Goal: Information Seeking & Learning: Check status

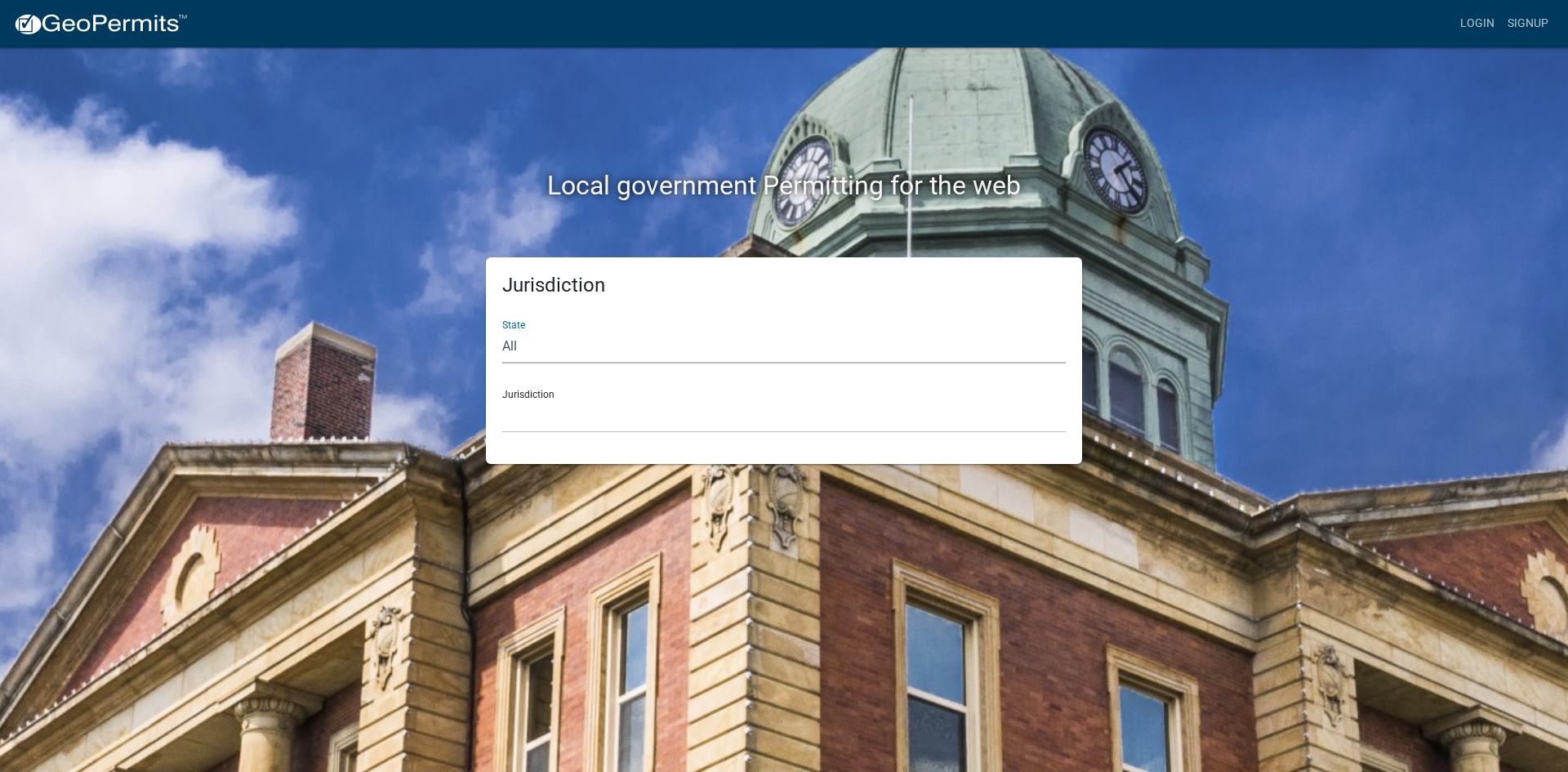
click at [576, 347] on select "All Colorado Georgia Indiana Iowa Kansas Minnesota Ohio South Carolina Wisconsin" at bounding box center [783, 346] width 563 height 34
select select "Kansas"
click at [502, 330] on select "All Colorado Georgia Indiana Iowa Kansas Minnesota Ohio South Carolina Wisconsin" at bounding box center [783, 346] width 563 height 34
click at [640, 385] on div "Jurisdiction Lyon County, Kansas" at bounding box center [783, 405] width 563 height 57
click at [605, 411] on select "Lyon County, Kansas" at bounding box center [783, 416] width 563 height 34
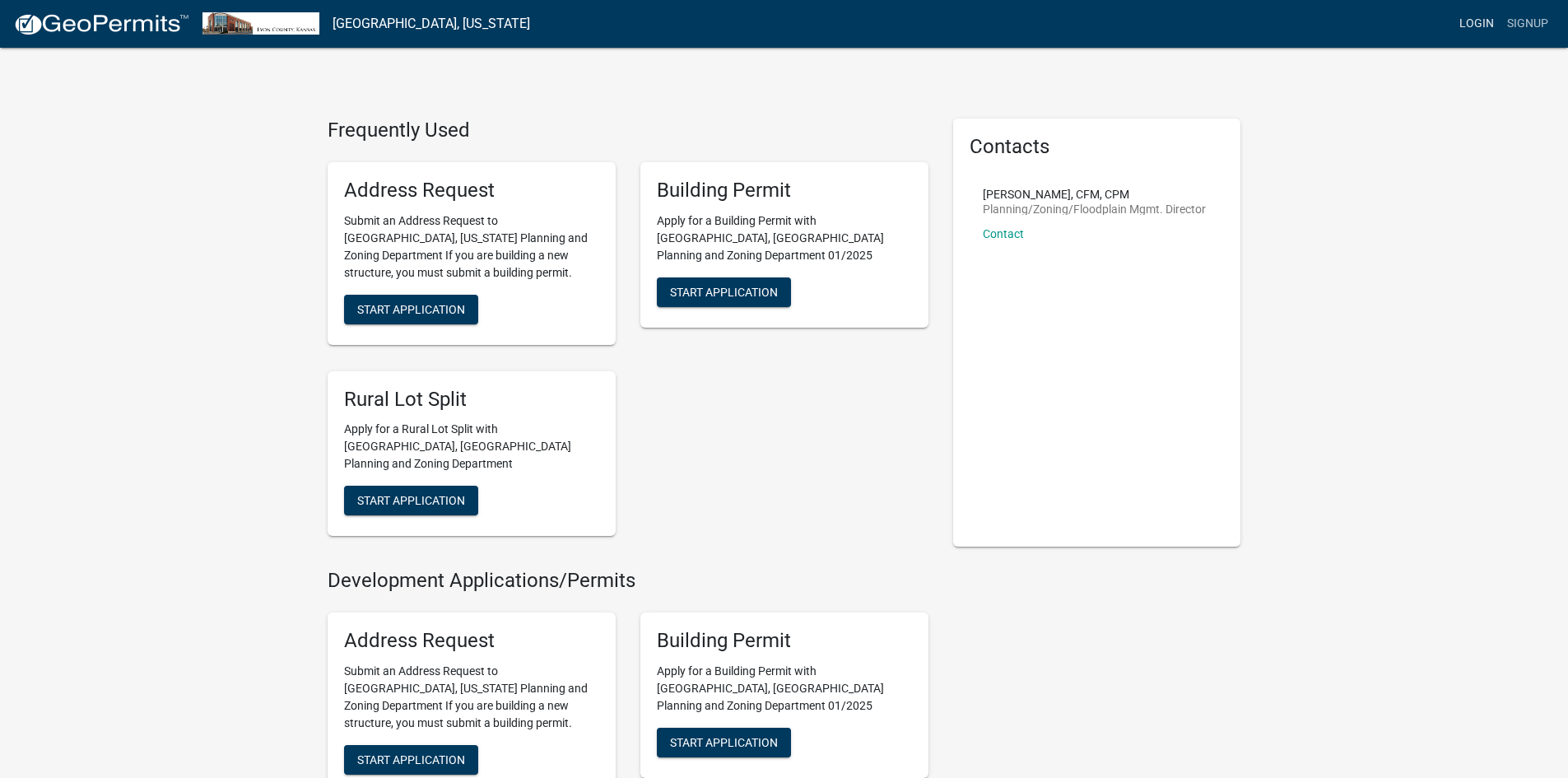
click at [1482, 21] on link "Login" at bounding box center [1477, 24] width 48 height 31
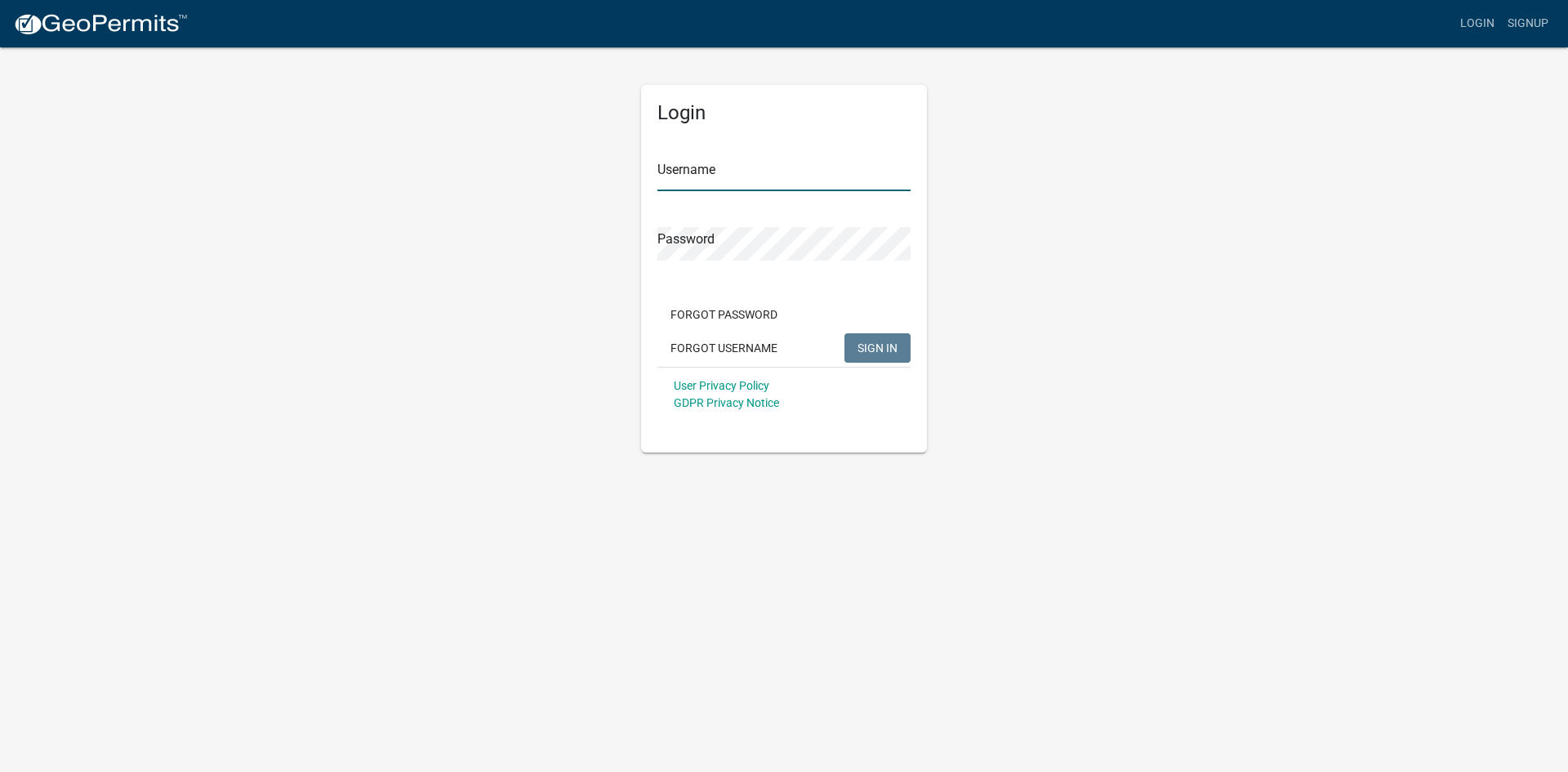
type input "scarson"
click at [880, 344] on span "SIGN IN" at bounding box center [877, 347] width 40 height 13
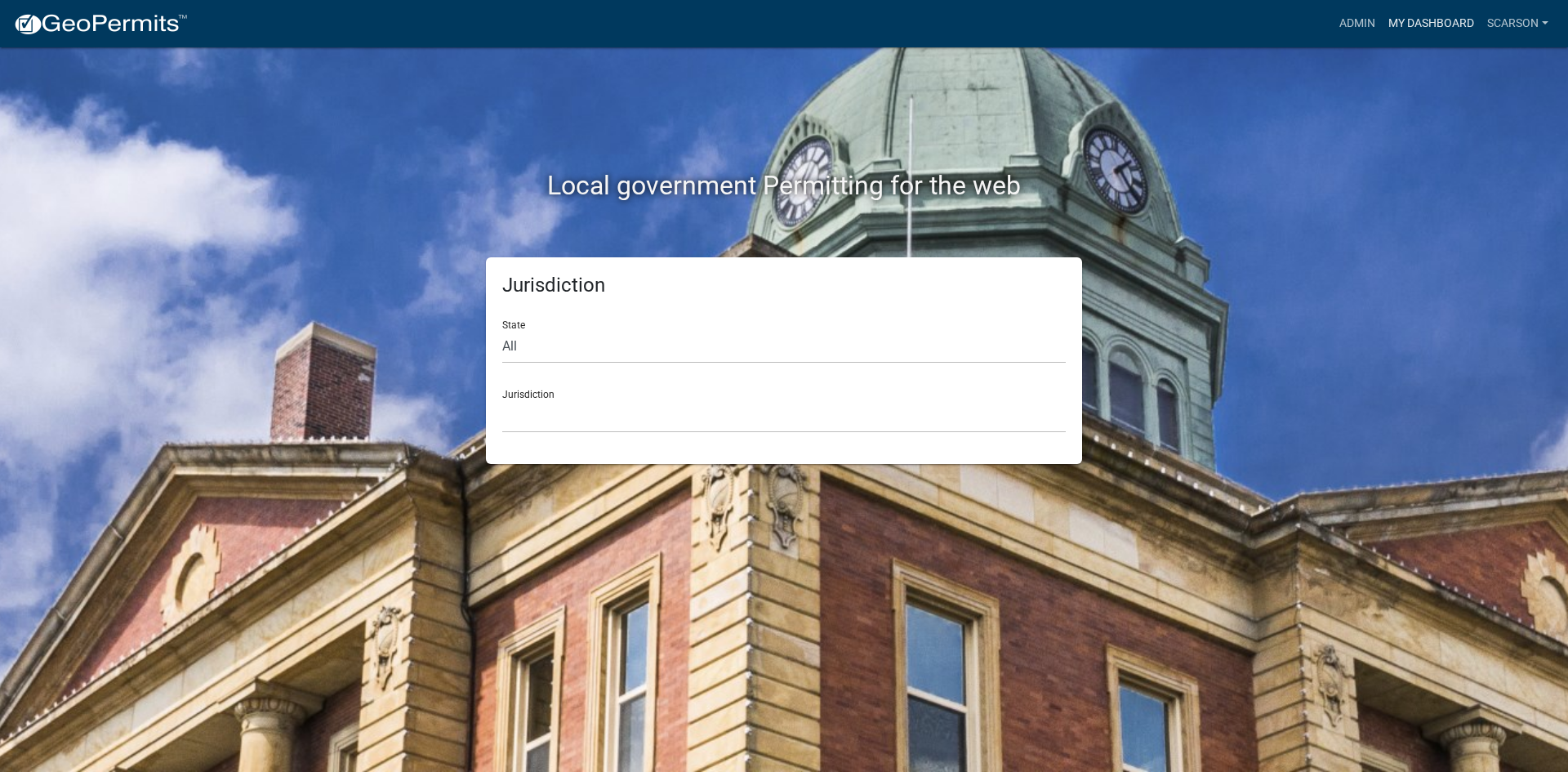
click at [1406, 27] on link "My Dashboard" at bounding box center [1432, 24] width 99 height 31
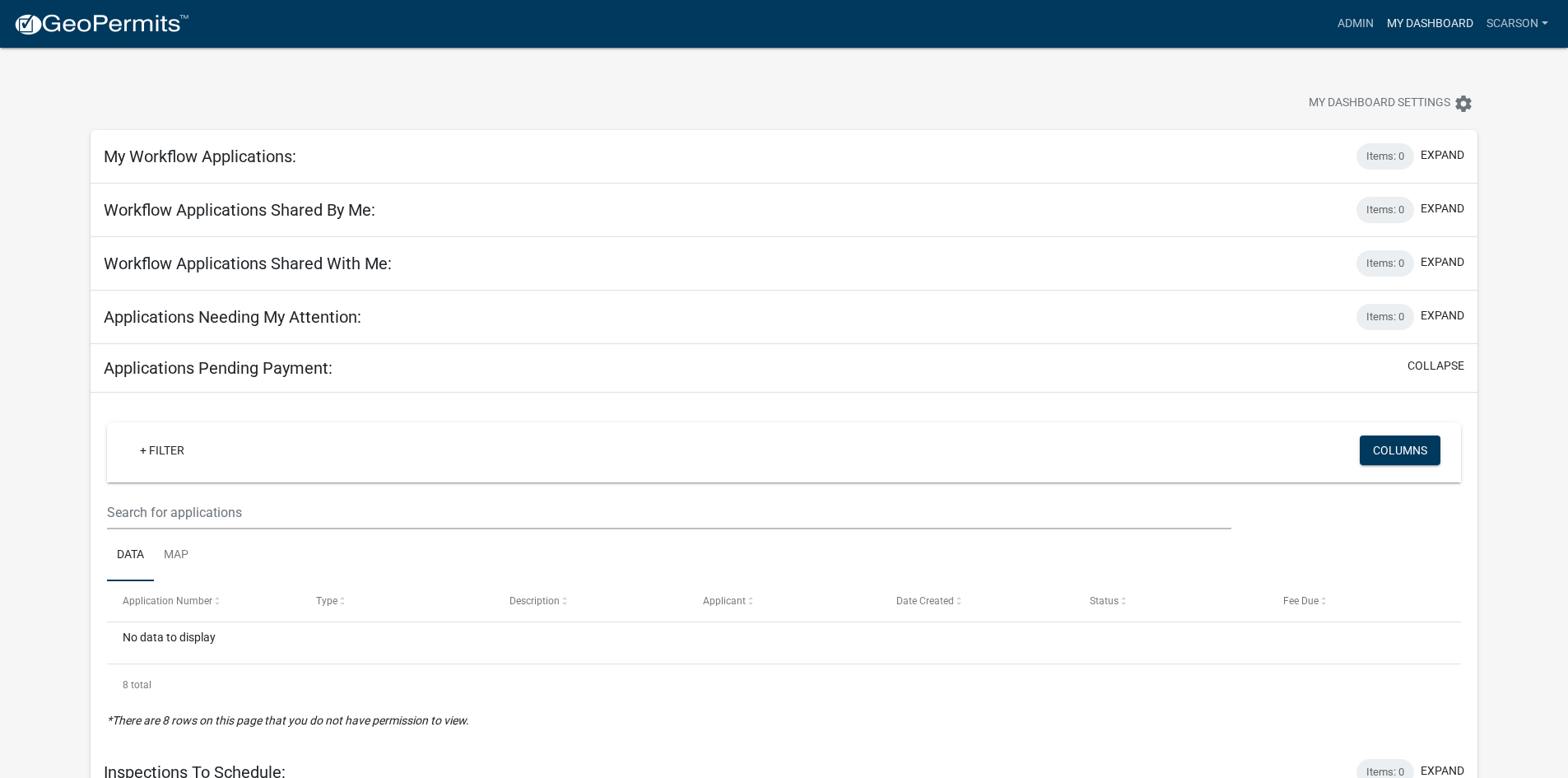
click at [1439, 18] on link "My Dashboard" at bounding box center [1430, 24] width 100 height 31
click at [1364, 16] on link "Admin" at bounding box center [1356, 24] width 50 height 31
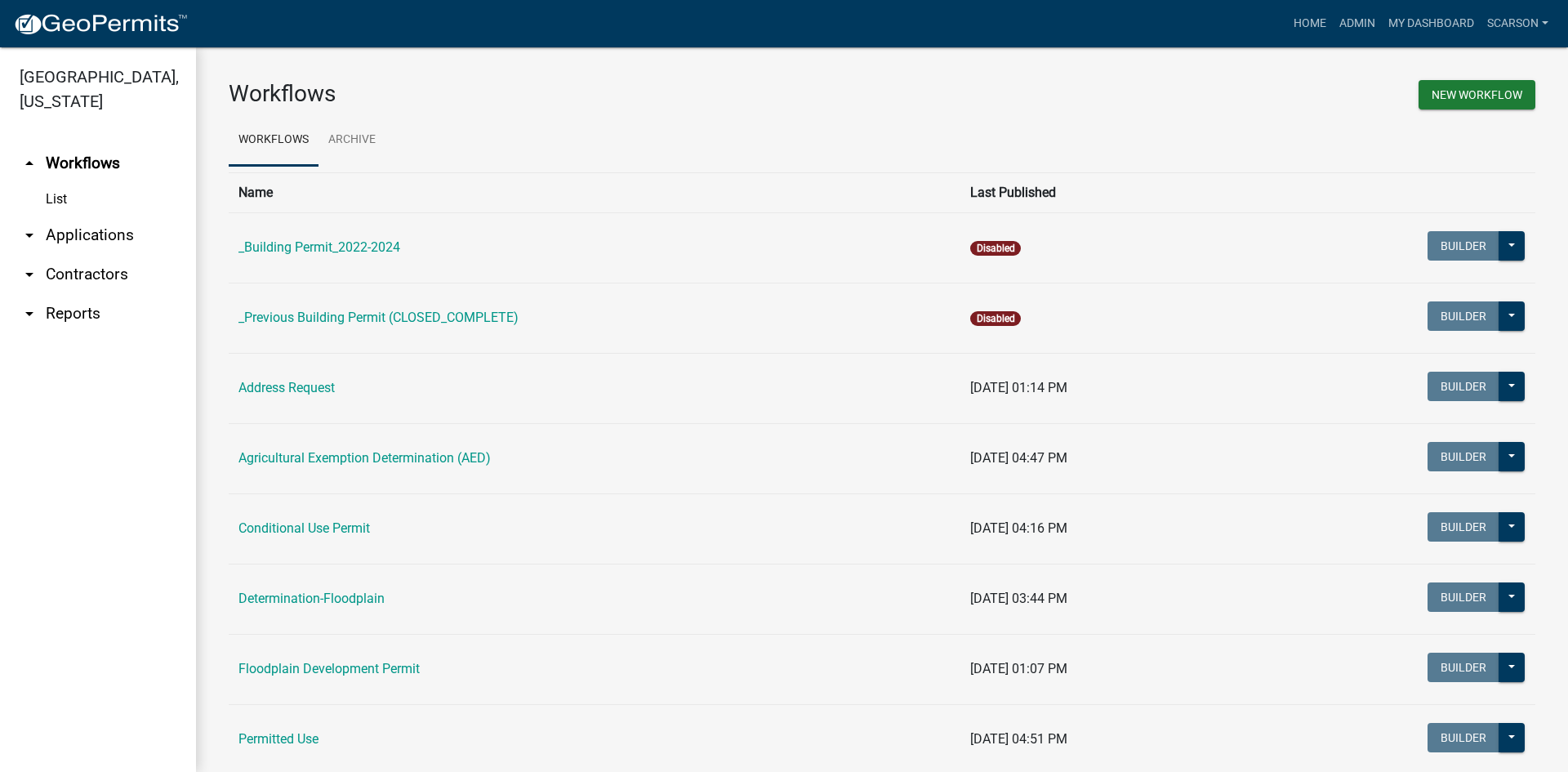
click at [101, 215] on link "arrow_drop_down Applications" at bounding box center [98, 234] width 196 height 39
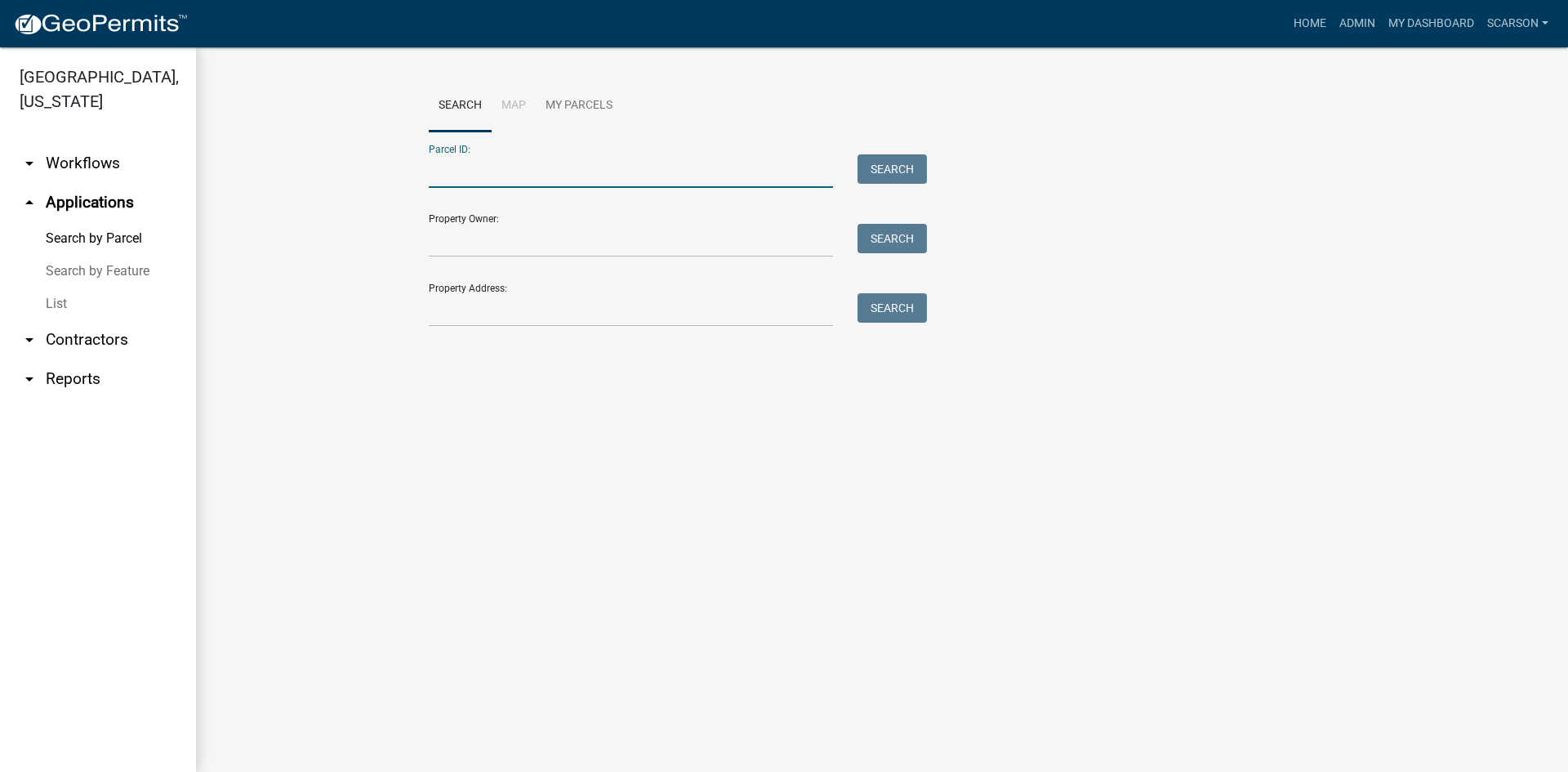
paste input "1372500000032030"
type input "1372500000032030"
click at [920, 162] on button "Search" at bounding box center [892, 169] width 70 height 29
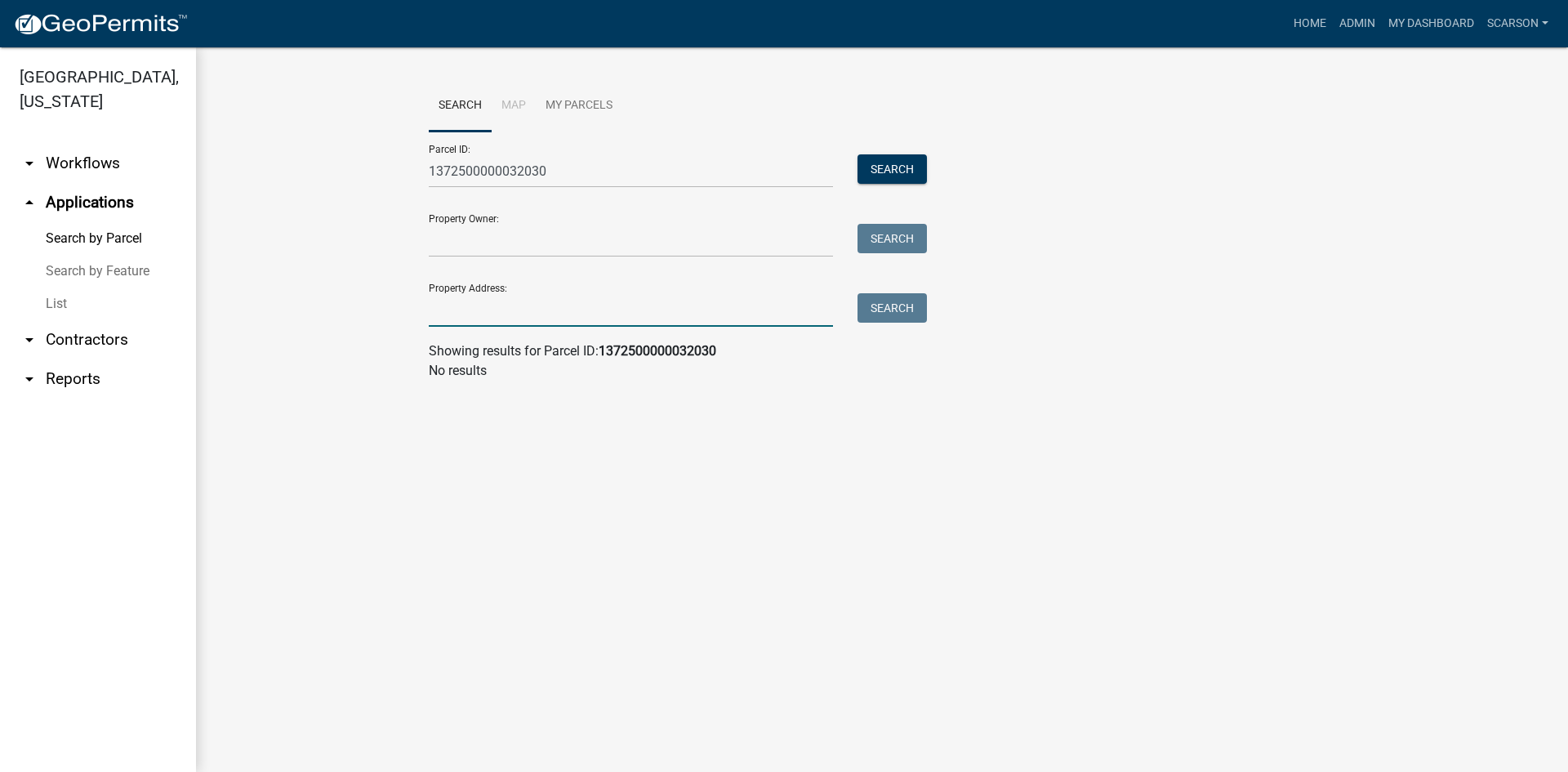
click at [527, 311] on input "Property Address:" at bounding box center [630, 310] width 404 height 34
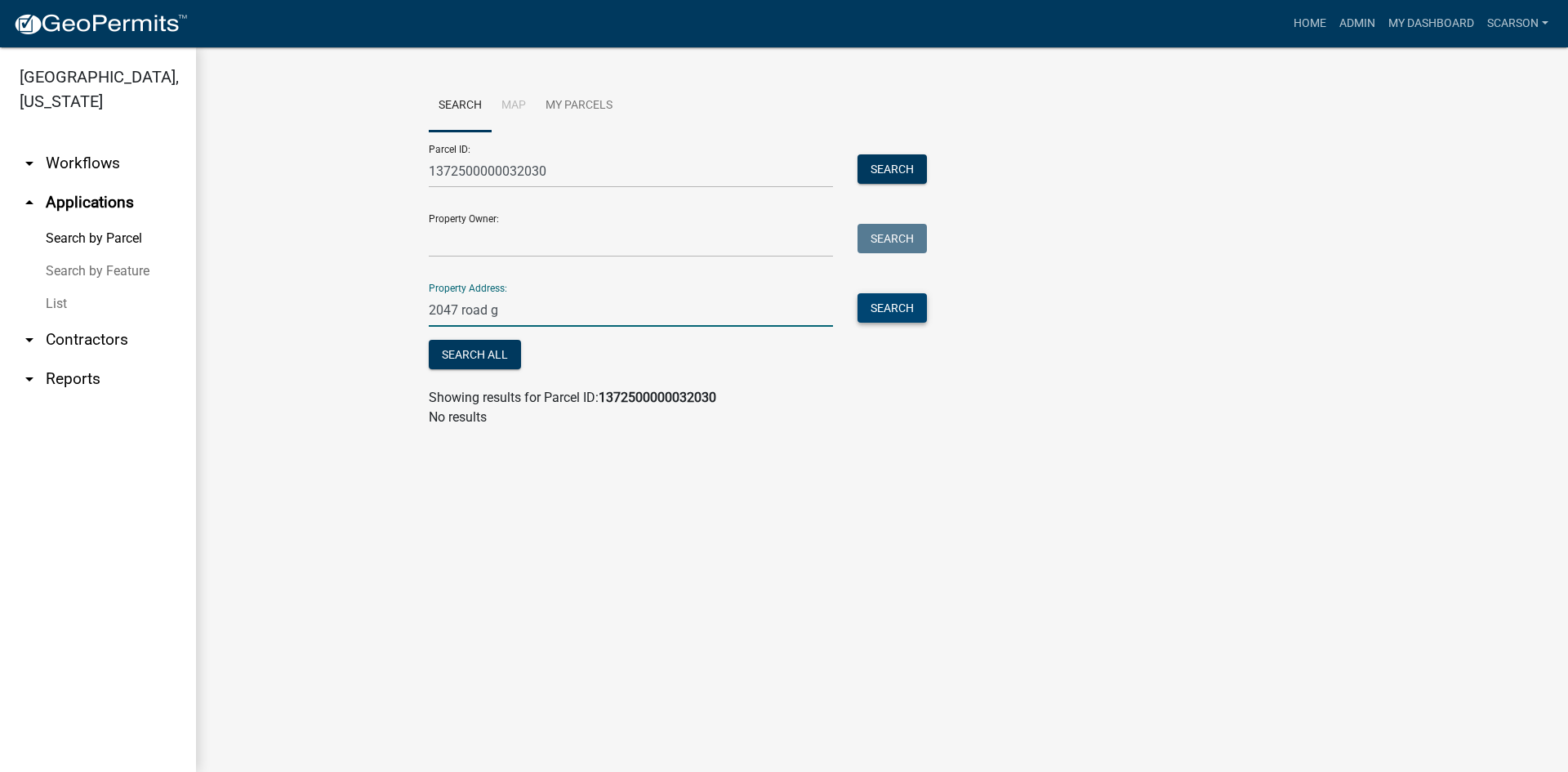
type input "2047 road g"
click at [915, 311] on button "Search" at bounding box center [892, 308] width 70 height 29
click at [604, 245] on input "Property Owner:" at bounding box center [630, 240] width 404 height 34
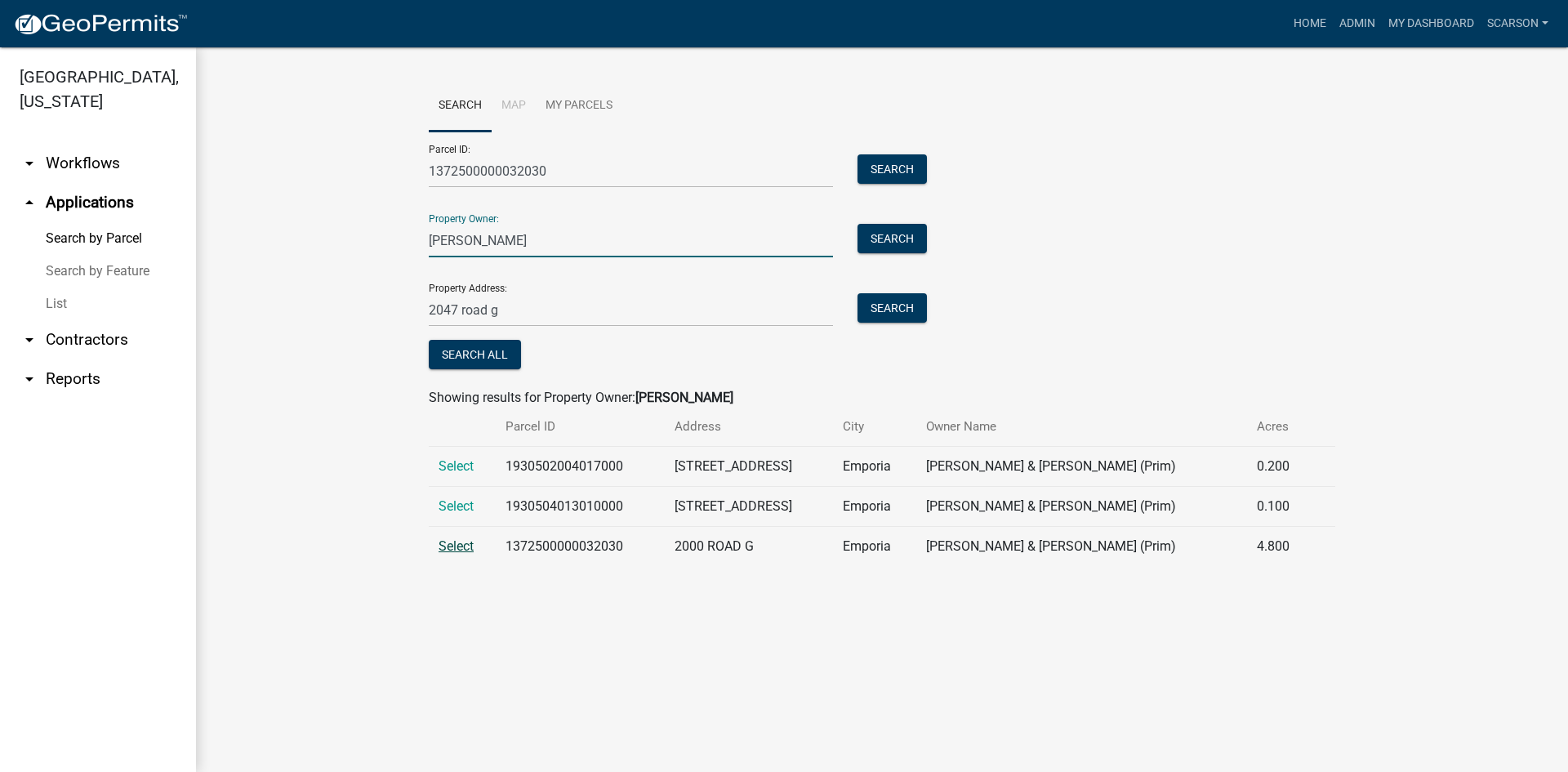
type input "espinoza"
click at [451, 554] on span "Select" at bounding box center [456, 546] width 35 height 16
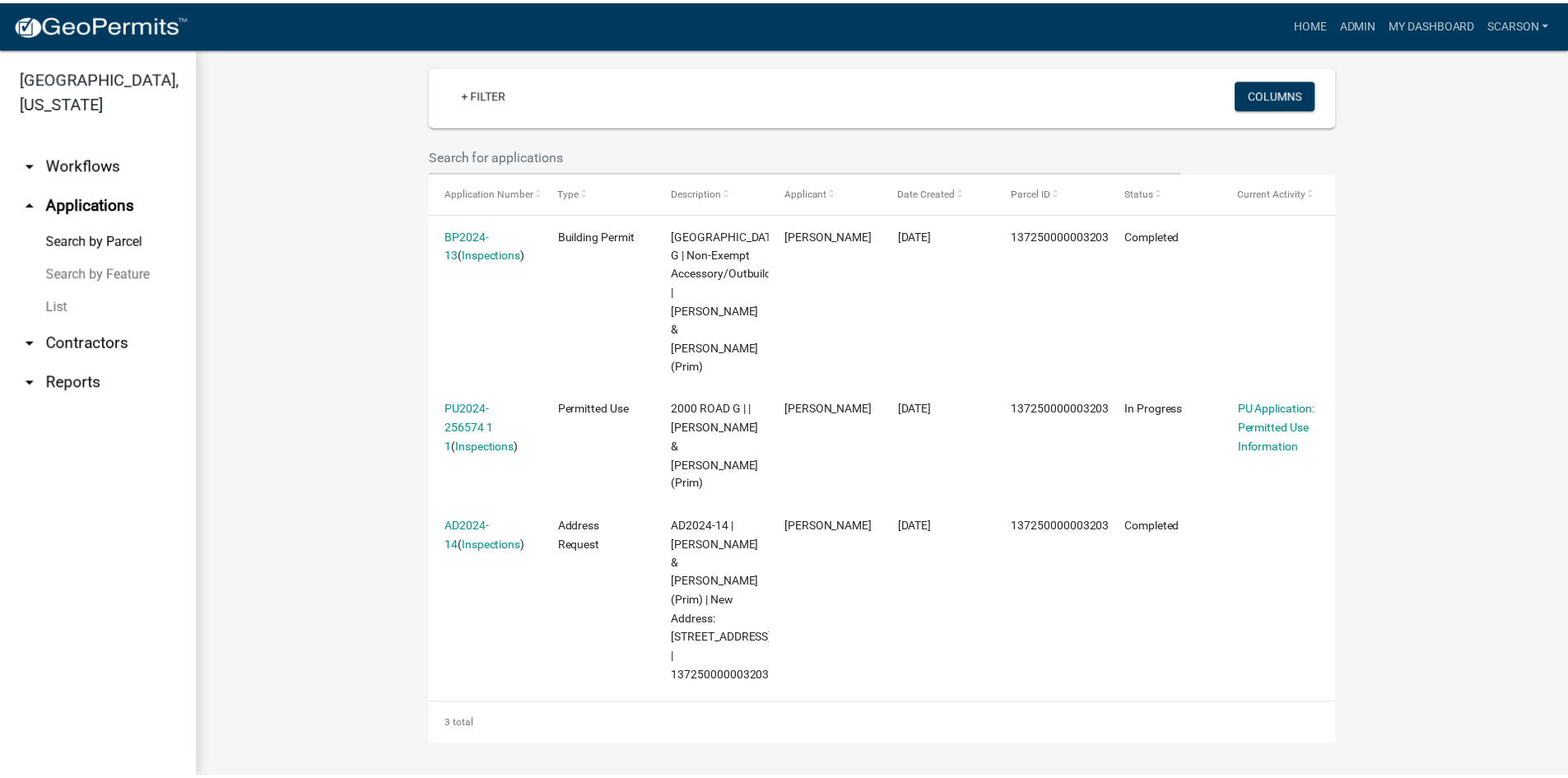
scroll to position [562, 0]
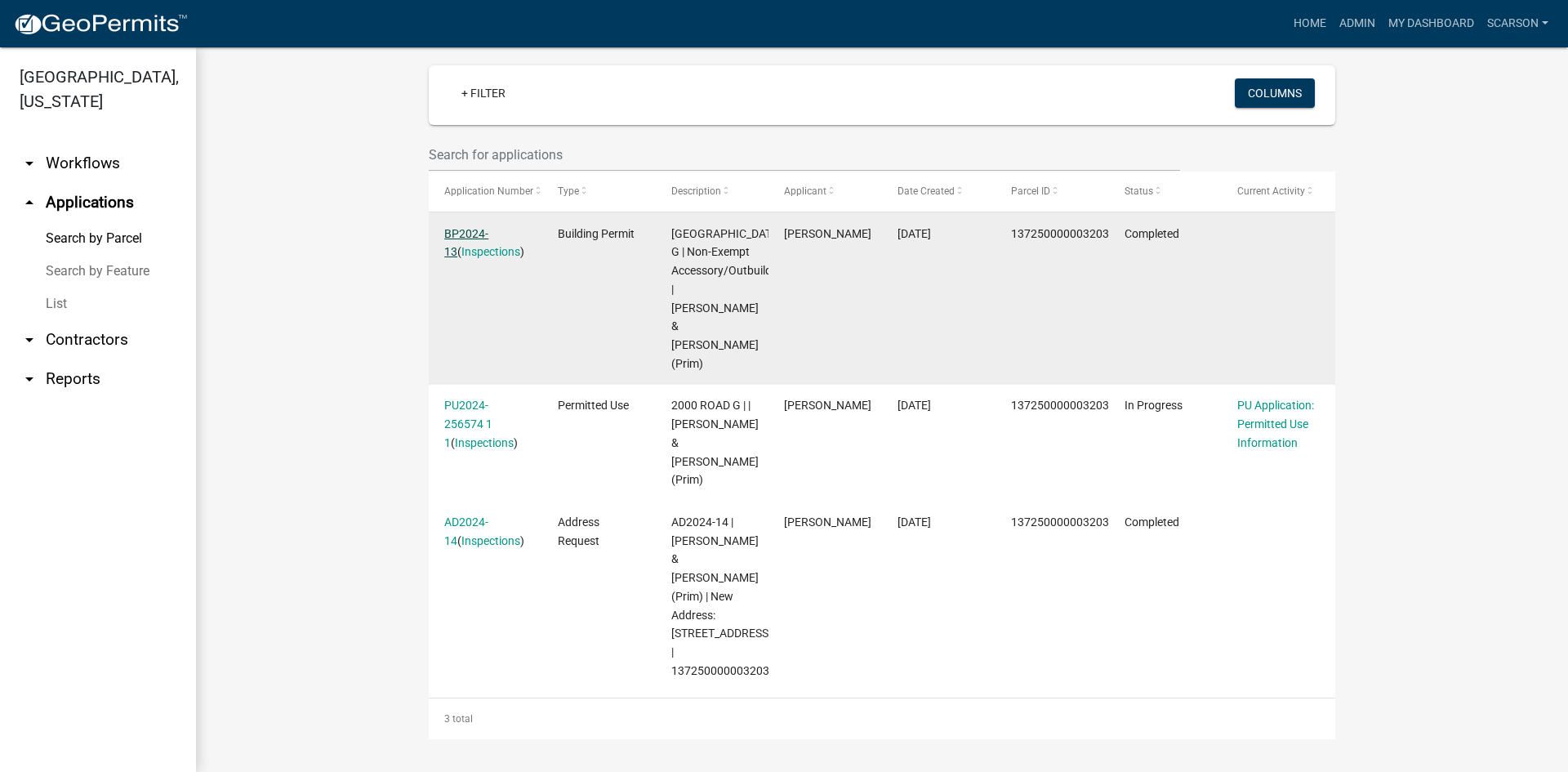
click at [469, 227] on link "BP2024-13" at bounding box center [466, 243] width 44 height 32
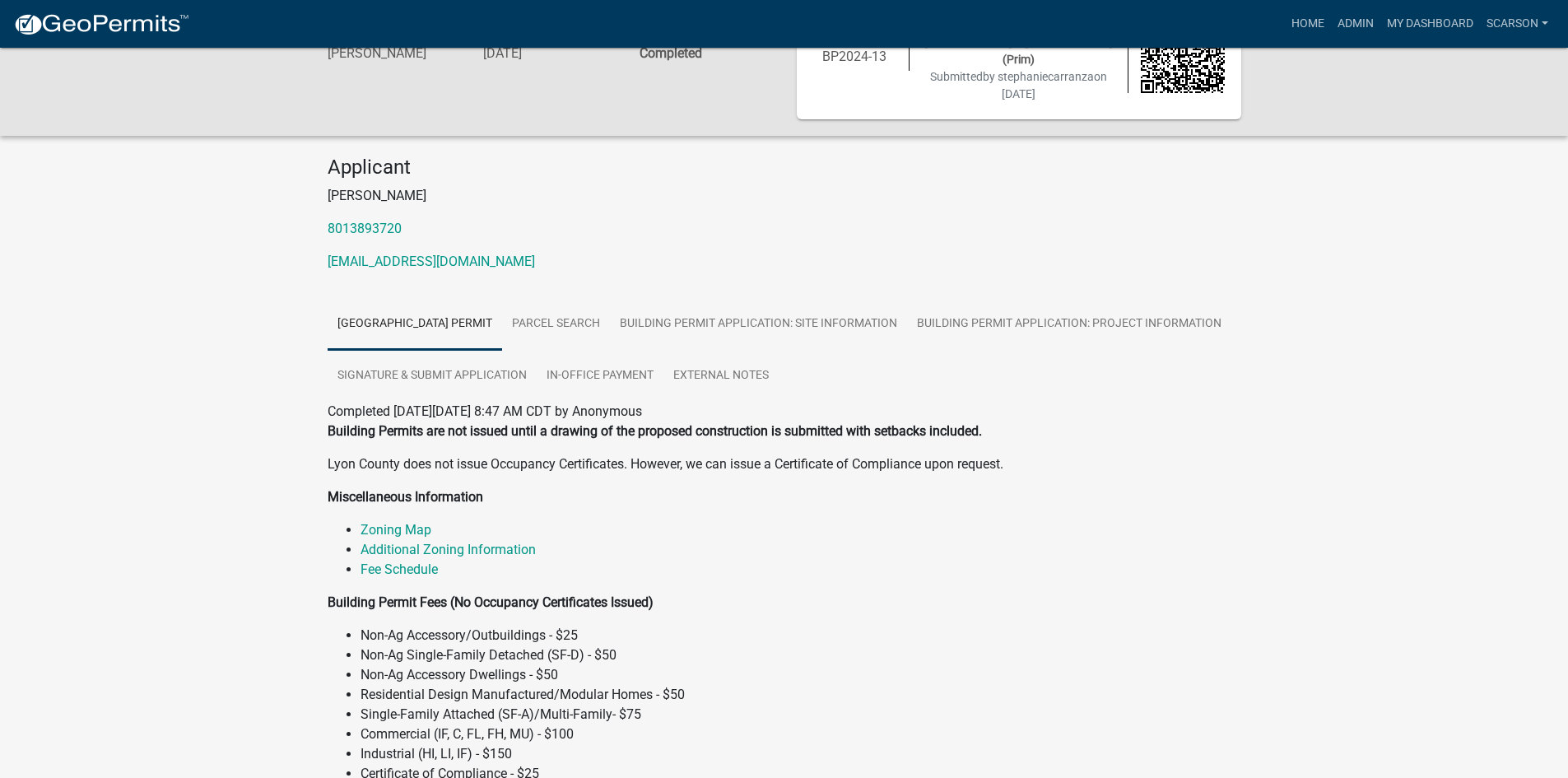
scroll to position [82, 0]
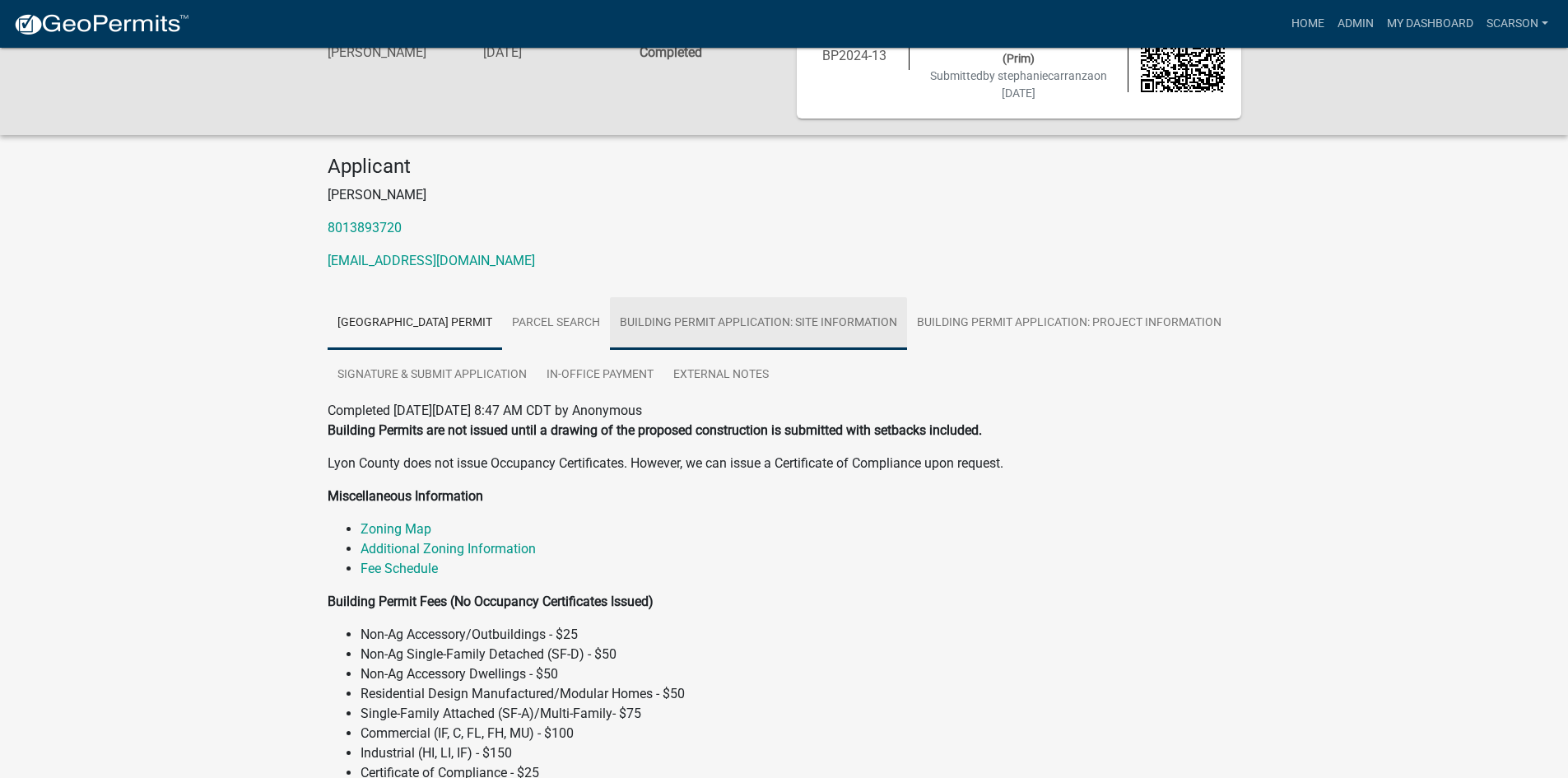
click at [841, 319] on link "Building Permit Application: Site Information" at bounding box center [759, 323] width 297 height 53
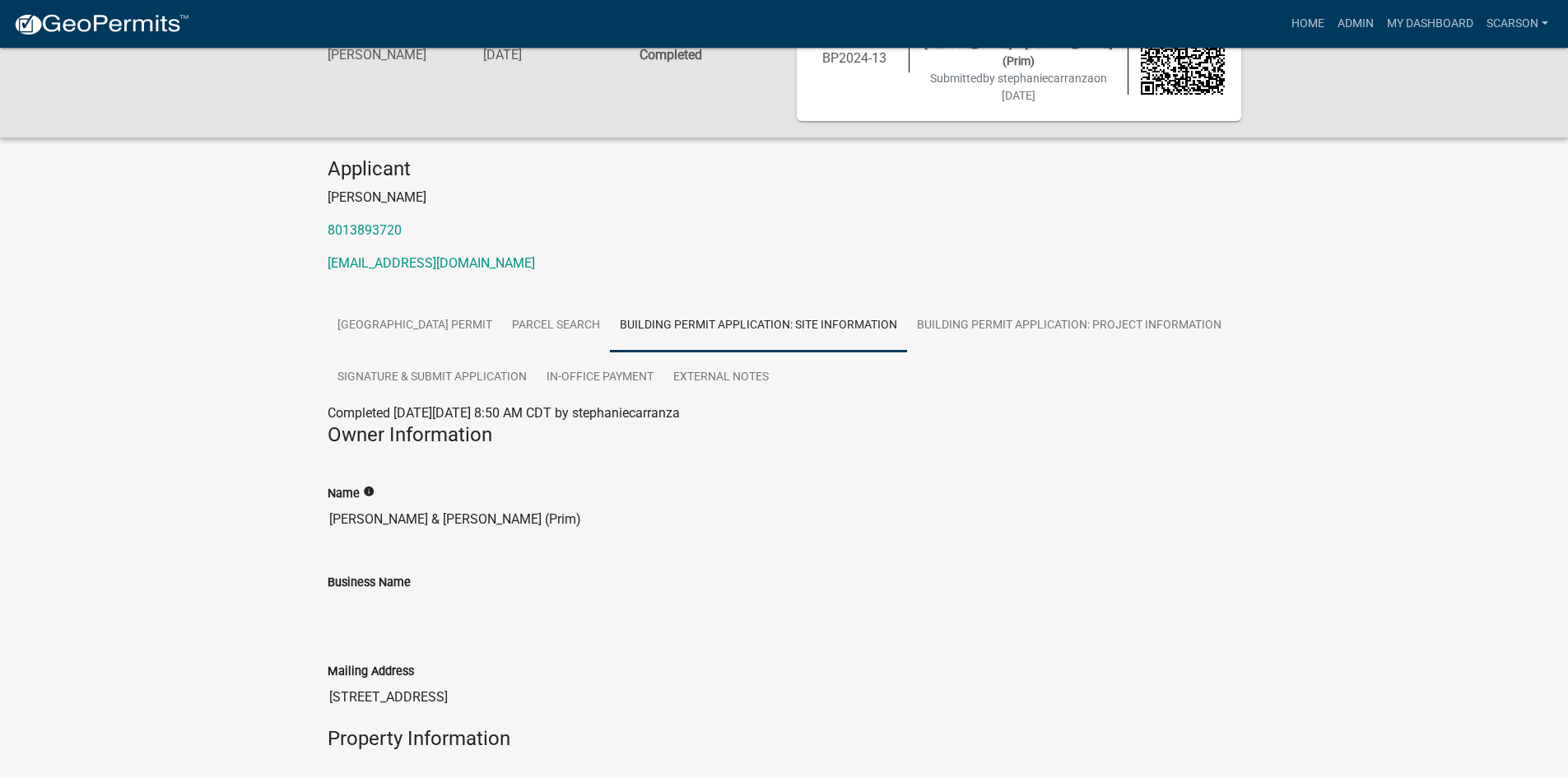
scroll to position [0, 0]
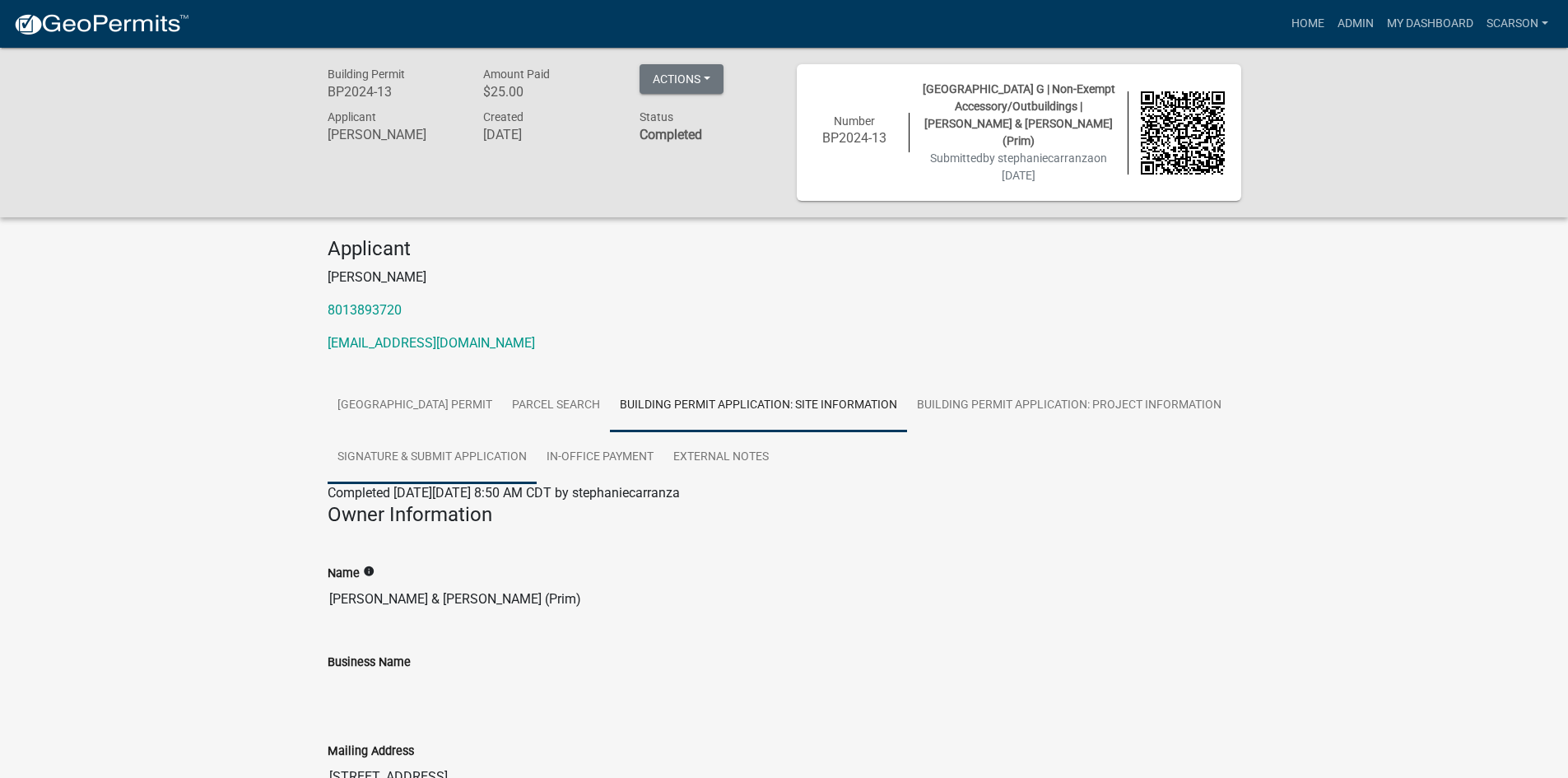
click at [536, 456] on link "Signature & Submit Application" at bounding box center [432, 457] width 209 height 53
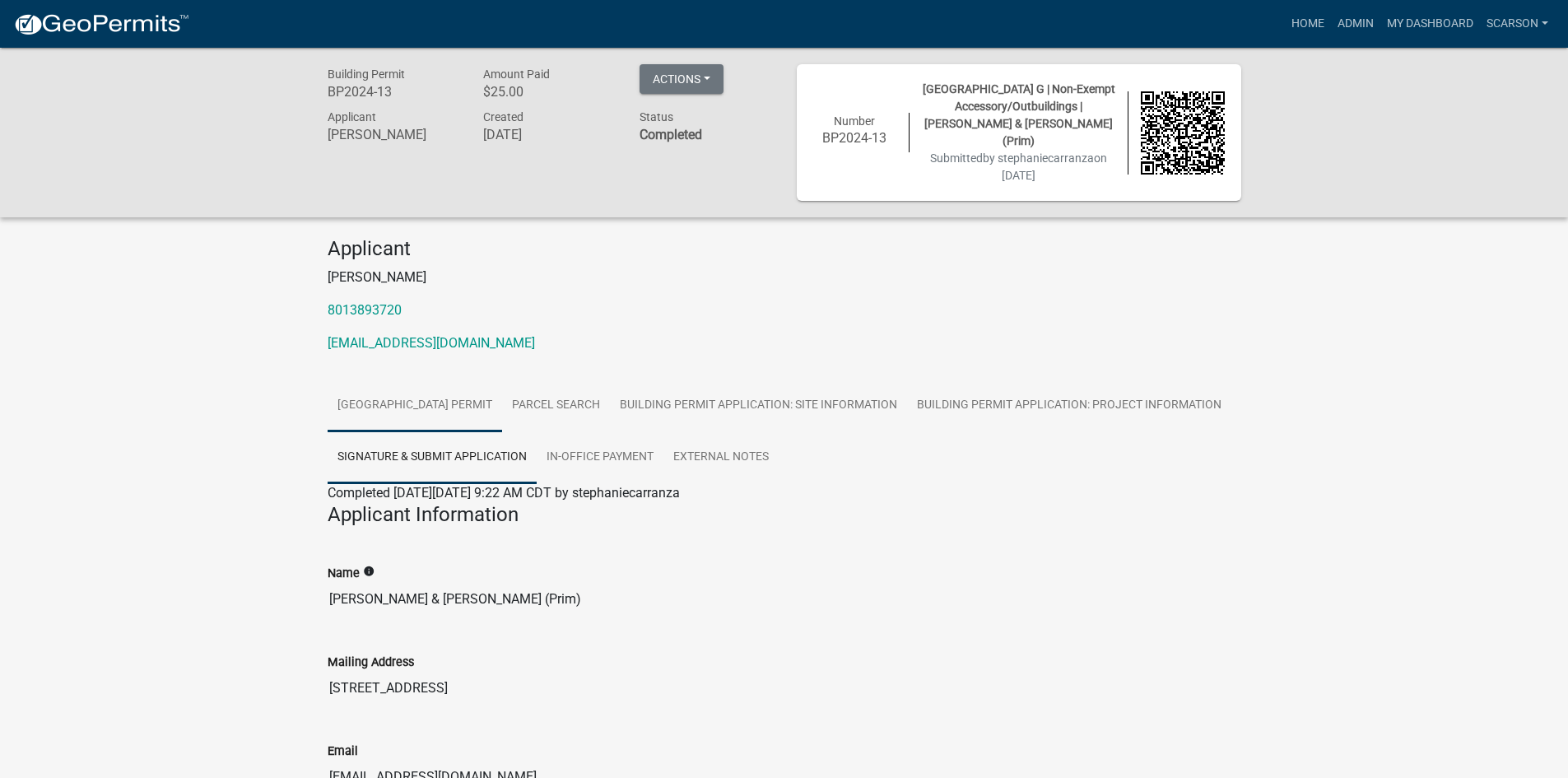
click at [407, 414] on link "Lyon County Building Permit" at bounding box center [414, 405] width 174 height 53
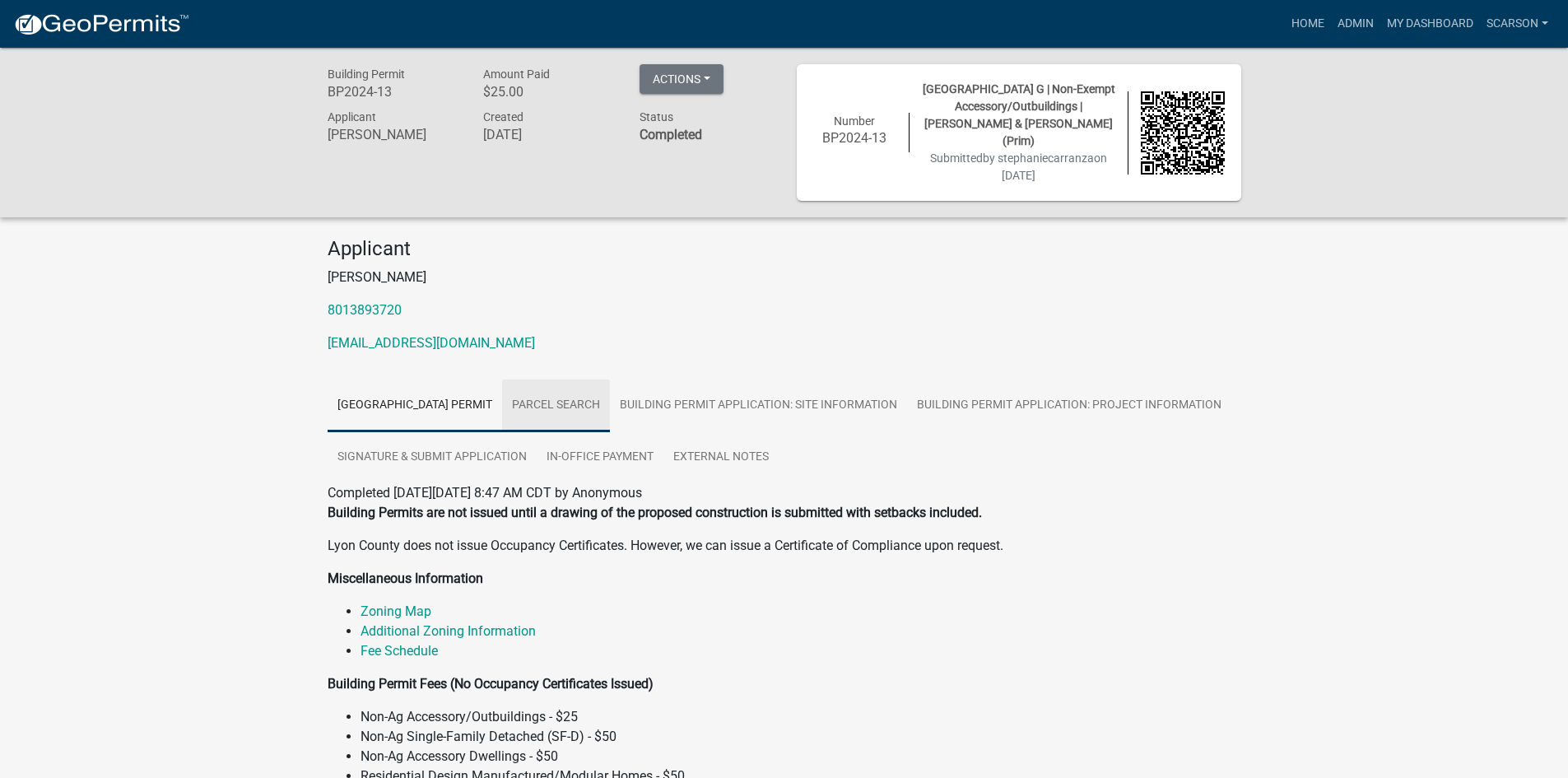
click at [558, 406] on link "Parcel search" at bounding box center [556, 405] width 108 height 53
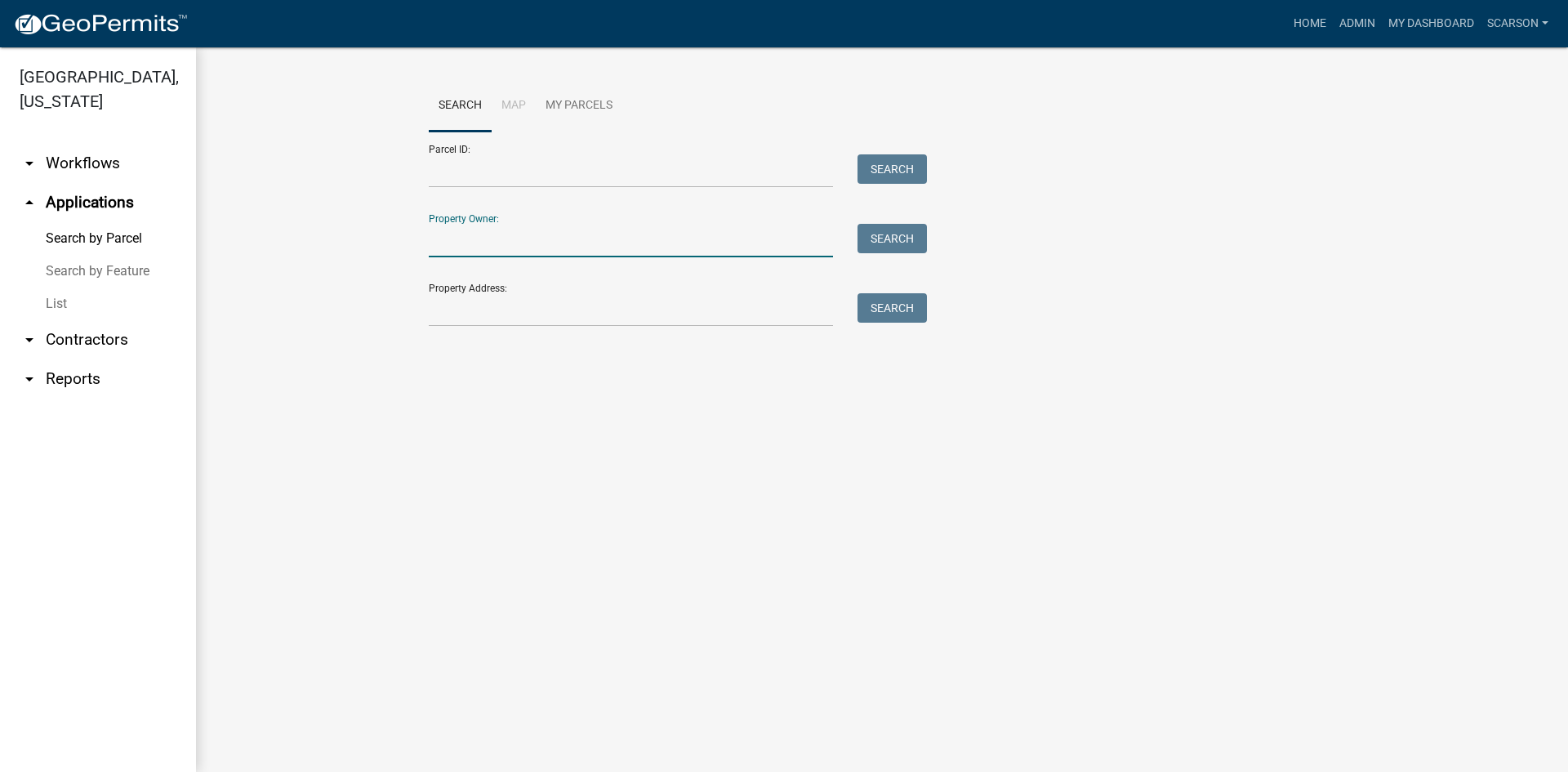
click at [459, 251] on input "Property Owner:" at bounding box center [630, 240] width 404 height 34
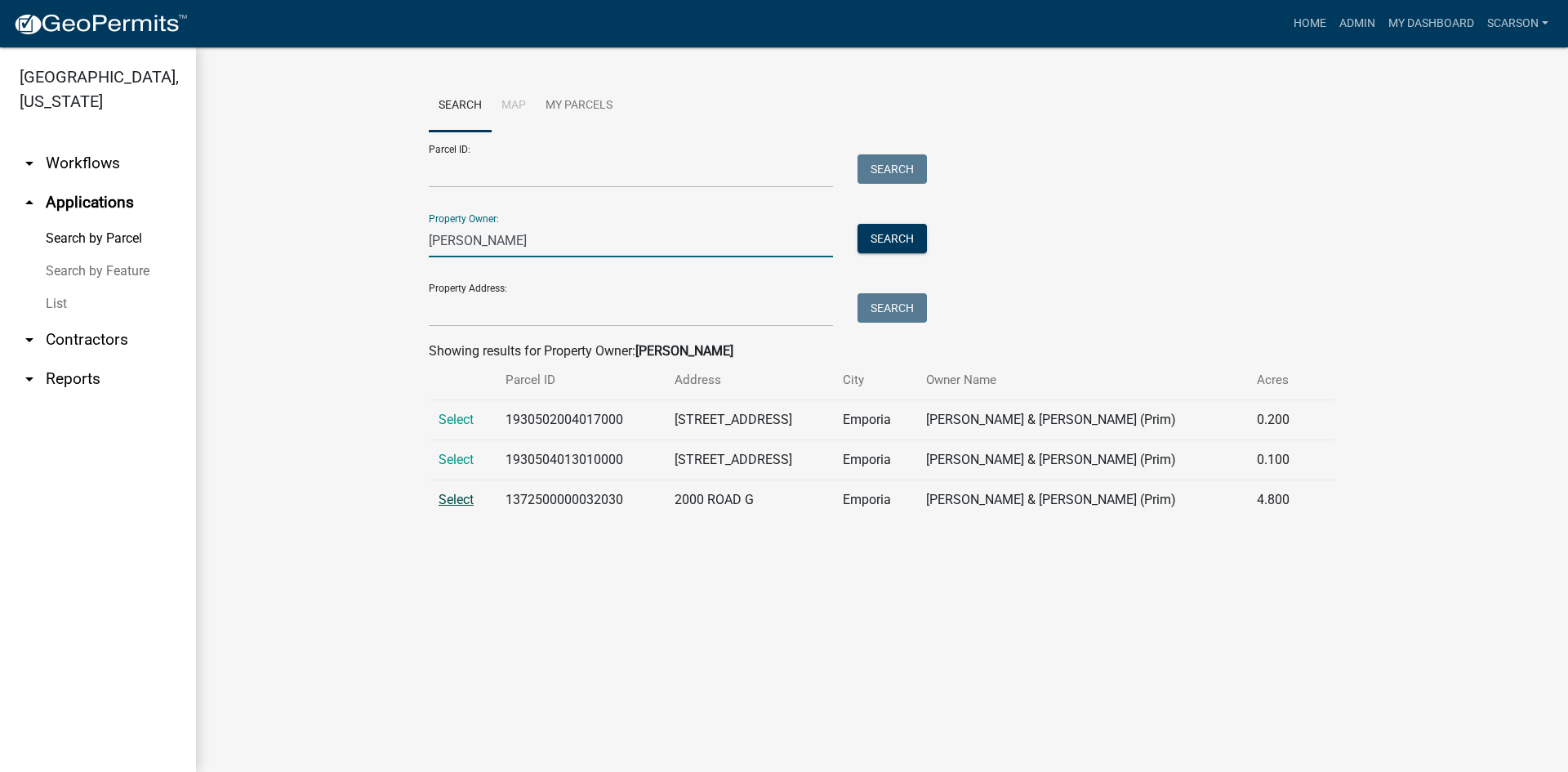
type input "espinoza"
click at [463, 507] on span "Select" at bounding box center [456, 499] width 35 height 16
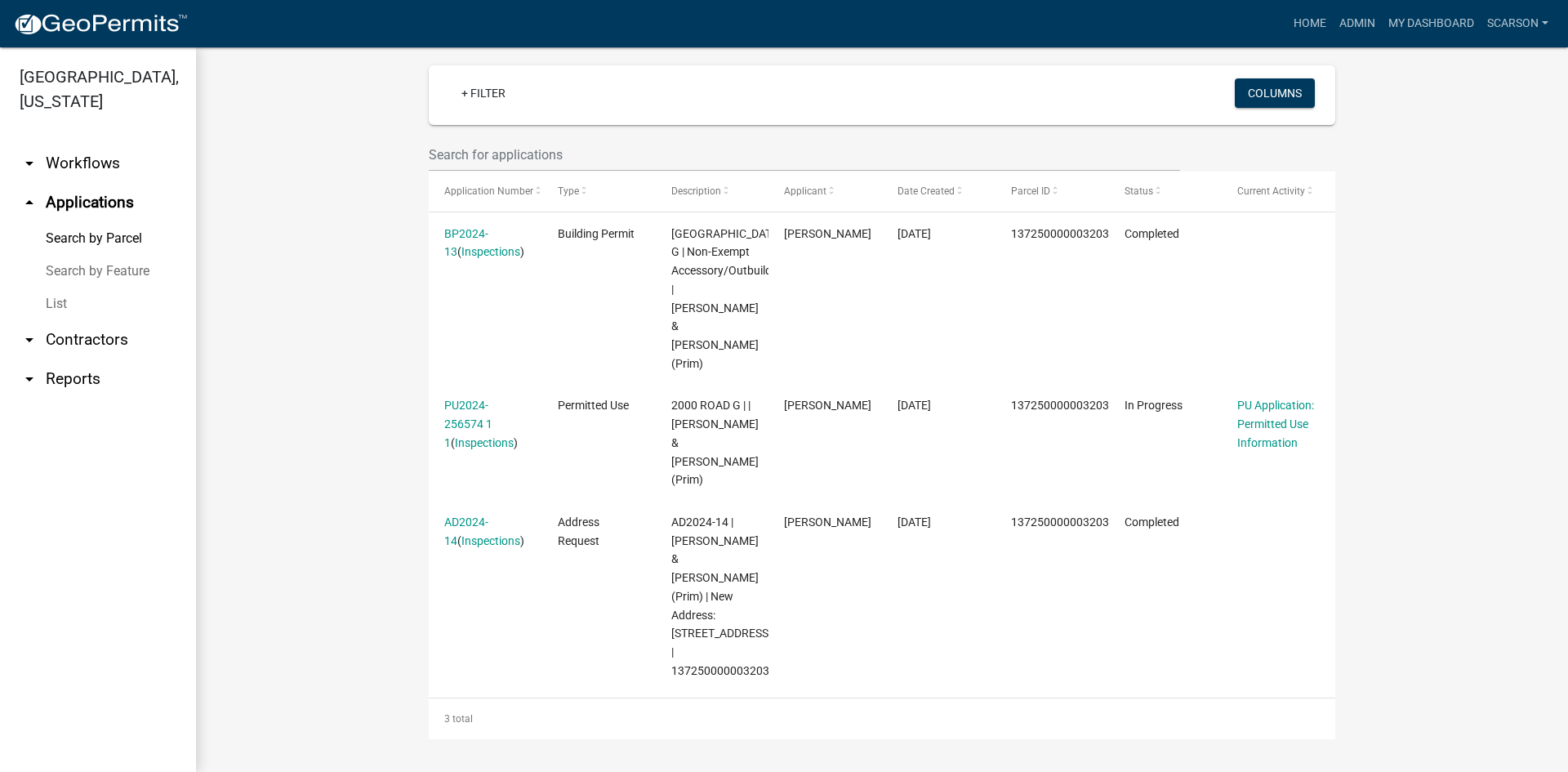
scroll to position [511, 0]
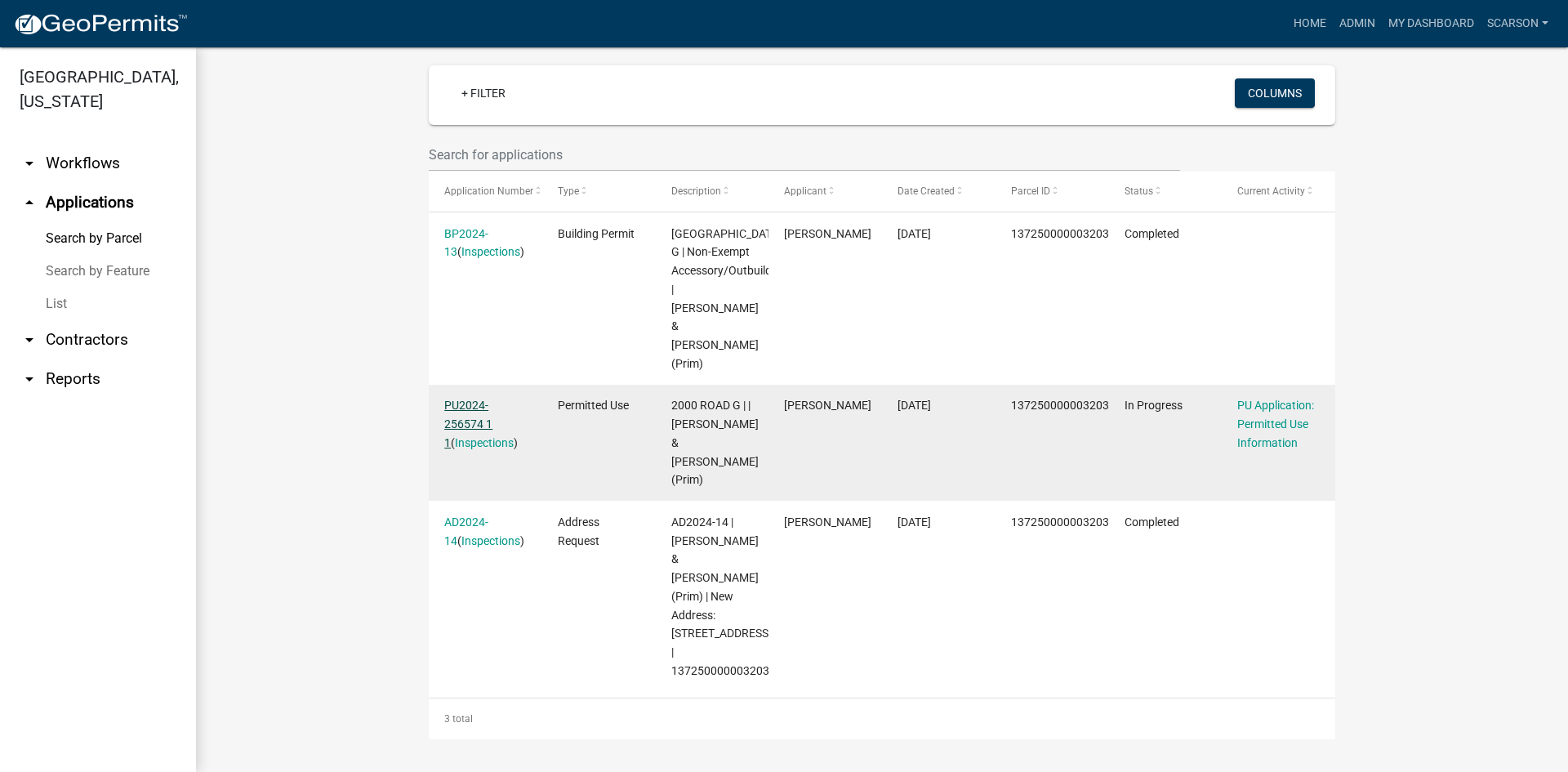
click at [469, 398] on link "PU2024-256574 1 1" at bounding box center [468, 423] width 49 height 50
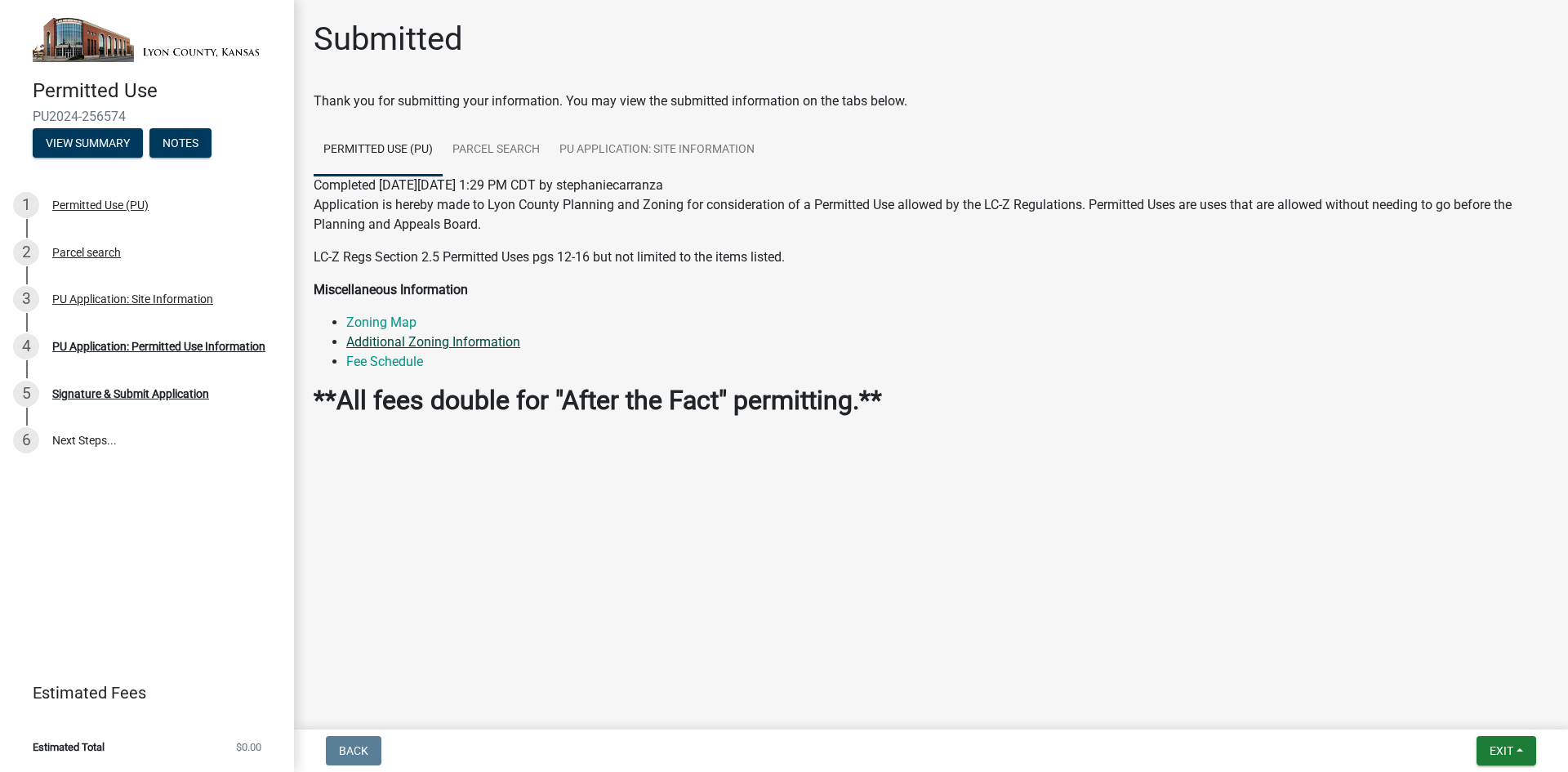
click at [478, 333] on li "Additional Zoning Information" at bounding box center [947, 342] width 1203 height 19
click at [480, 338] on link "Additional Zoning Information" at bounding box center [433, 342] width 174 height 16
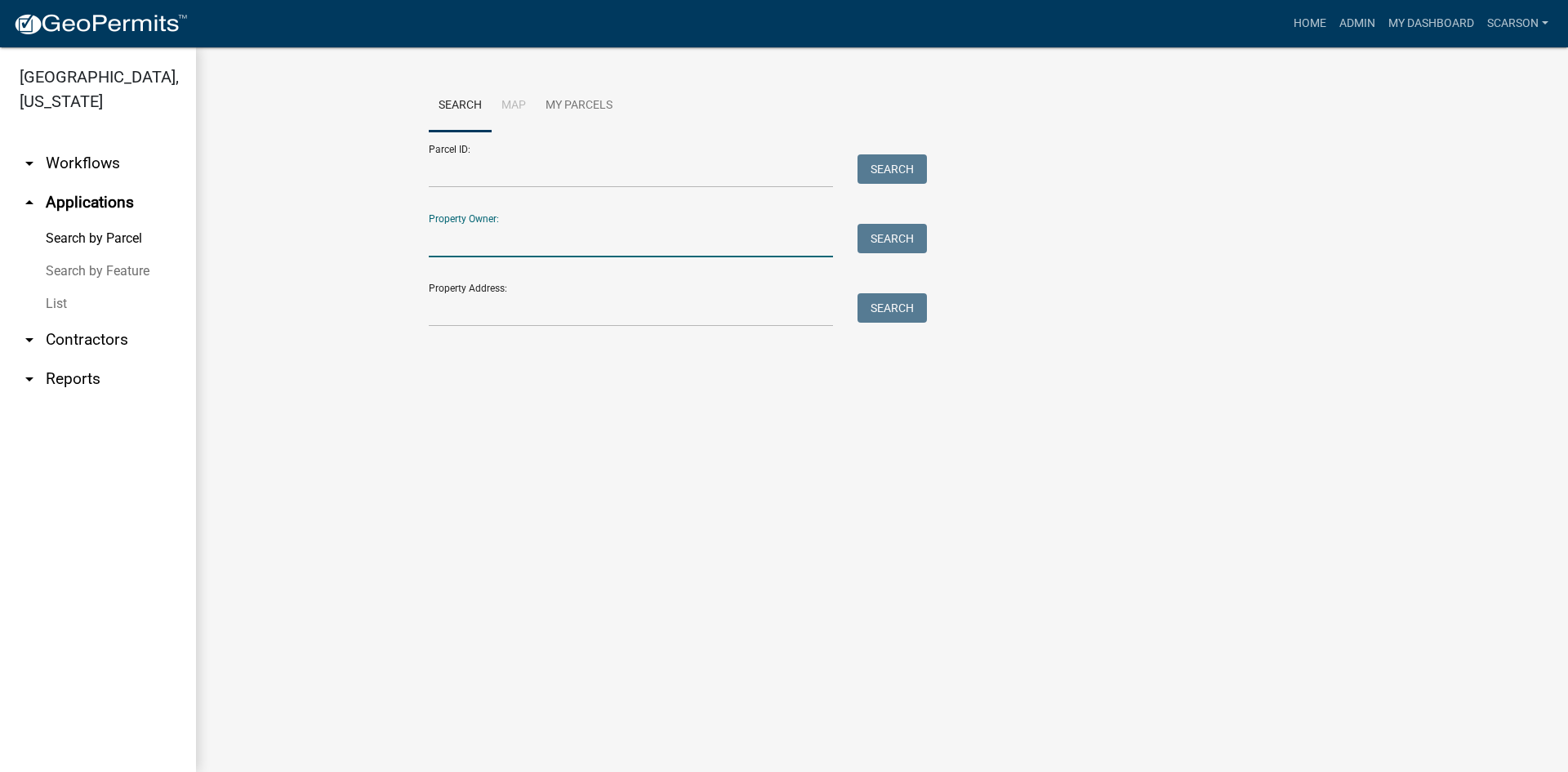
click at [597, 238] on input "Property Owner:" at bounding box center [630, 240] width 404 height 34
type input "espinoza"
click at [888, 251] on button "Search" at bounding box center [892, 238] width 70 height 29
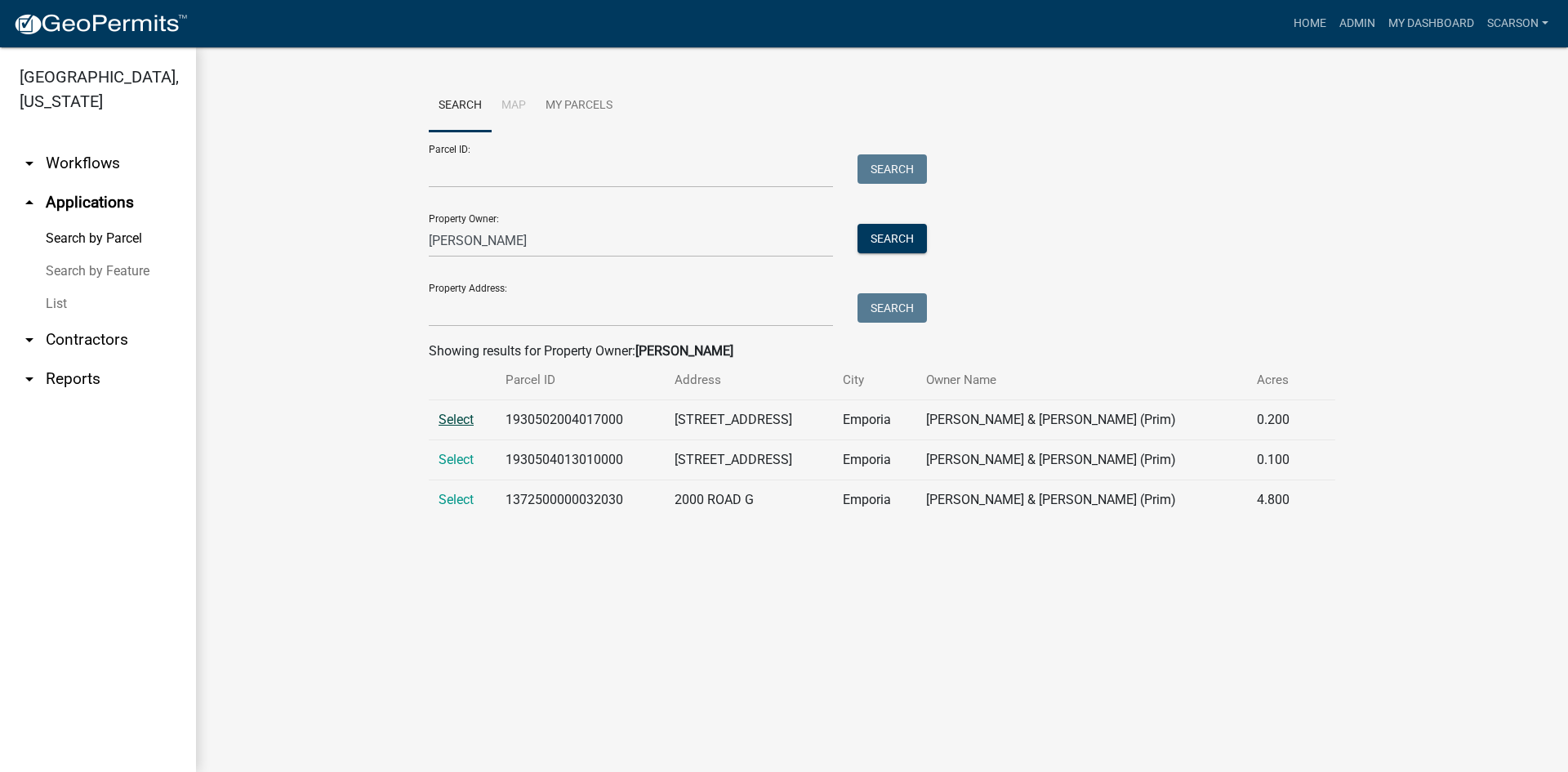
click at [472, 417] on span "Select" at bounding box center [456, 419] width 35 height 16
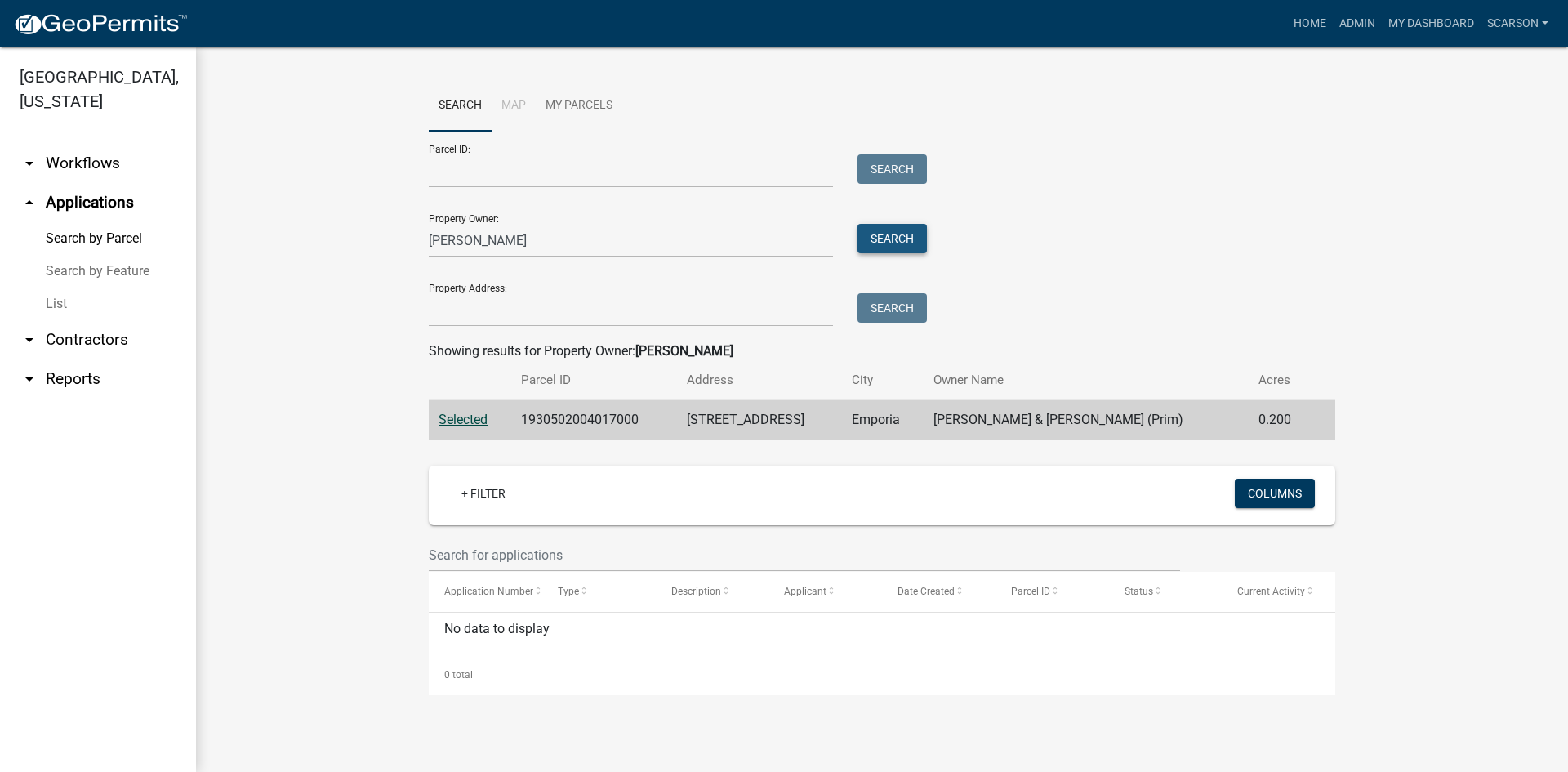
click at [893, 236] on button "Search" at bounding box center [892, 238] width 70 height 29
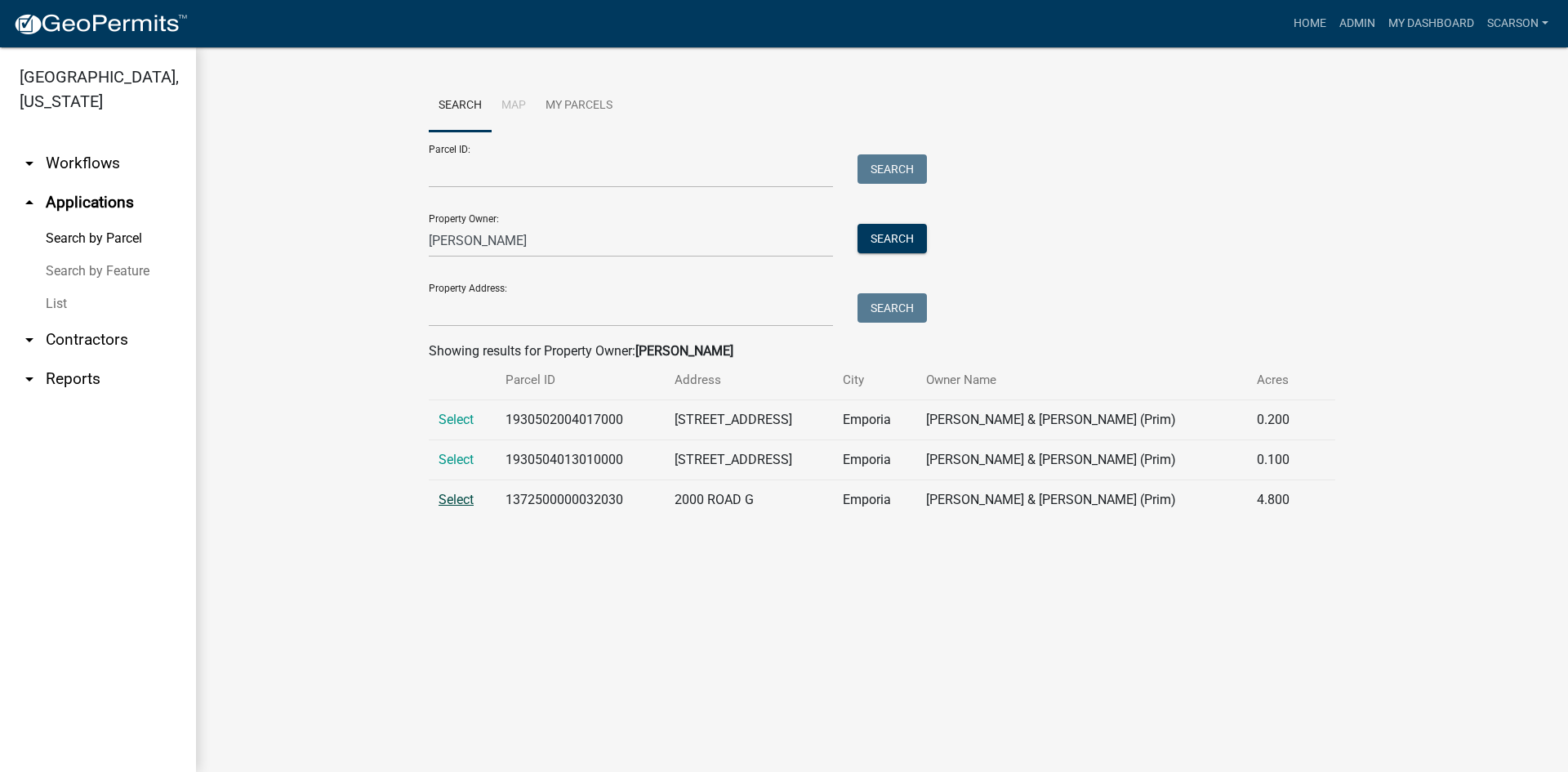
click at [457, 507] on span "Select" at bounding box center [456, 499] width 35 height 16
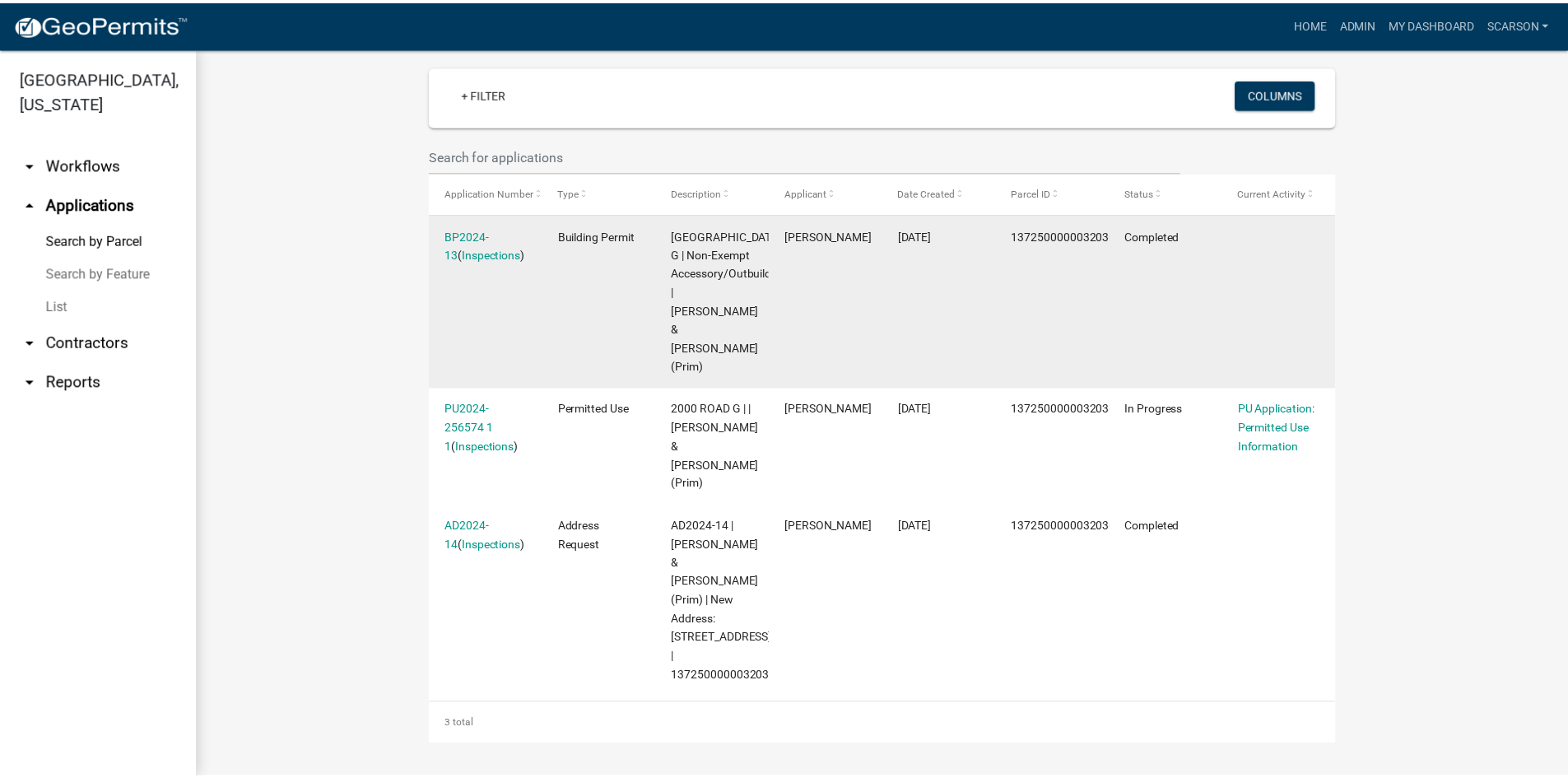
scroll to position [515, 0]
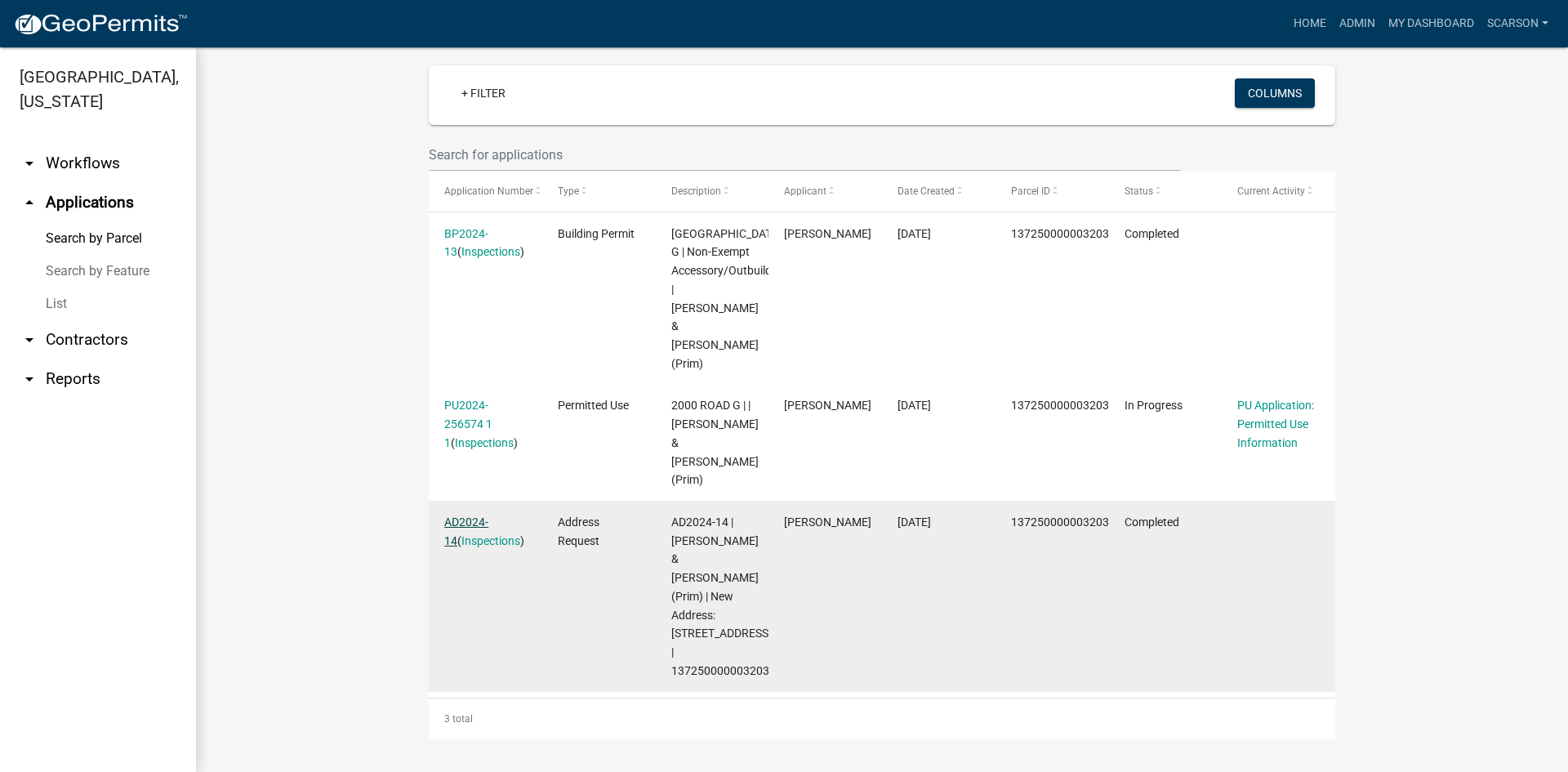
click at [464, 516] on link "AD2024-14" at bounding box center [466, 531] width 44 height 32
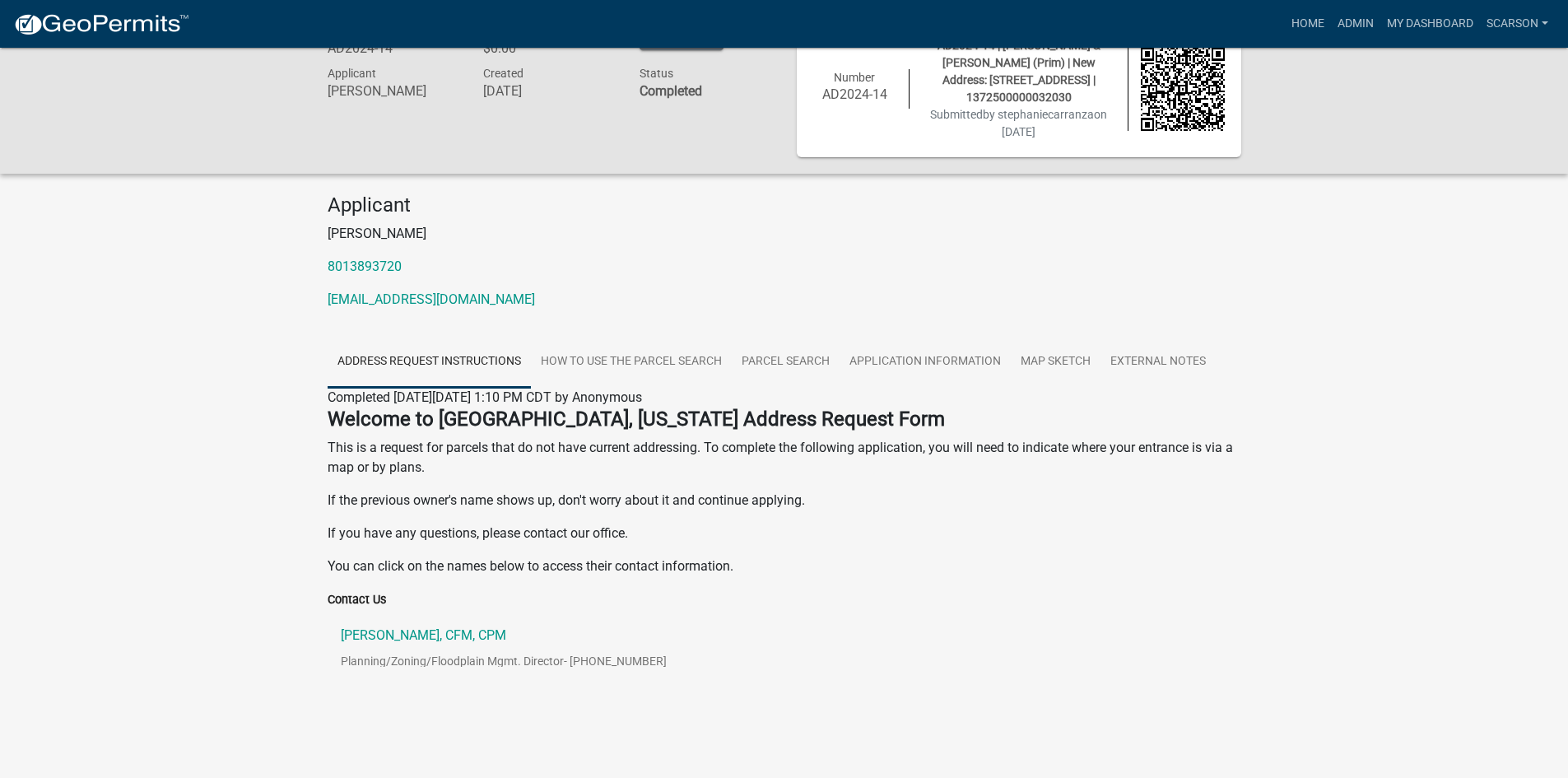
scroll to position [65, 0]
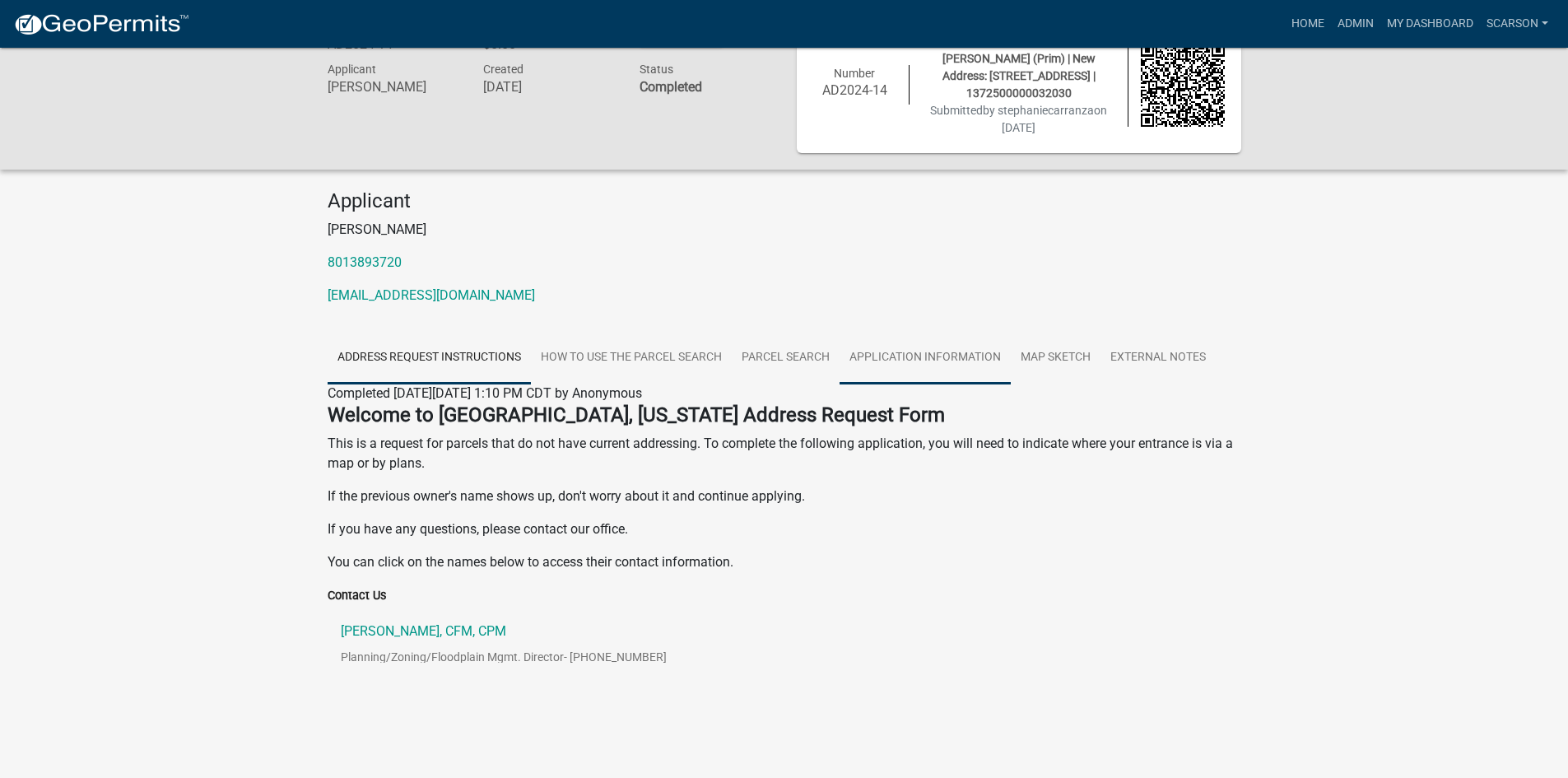
click at [933, 351] on link "Application Information" at bounding box center [925, 357] width 171 height 53
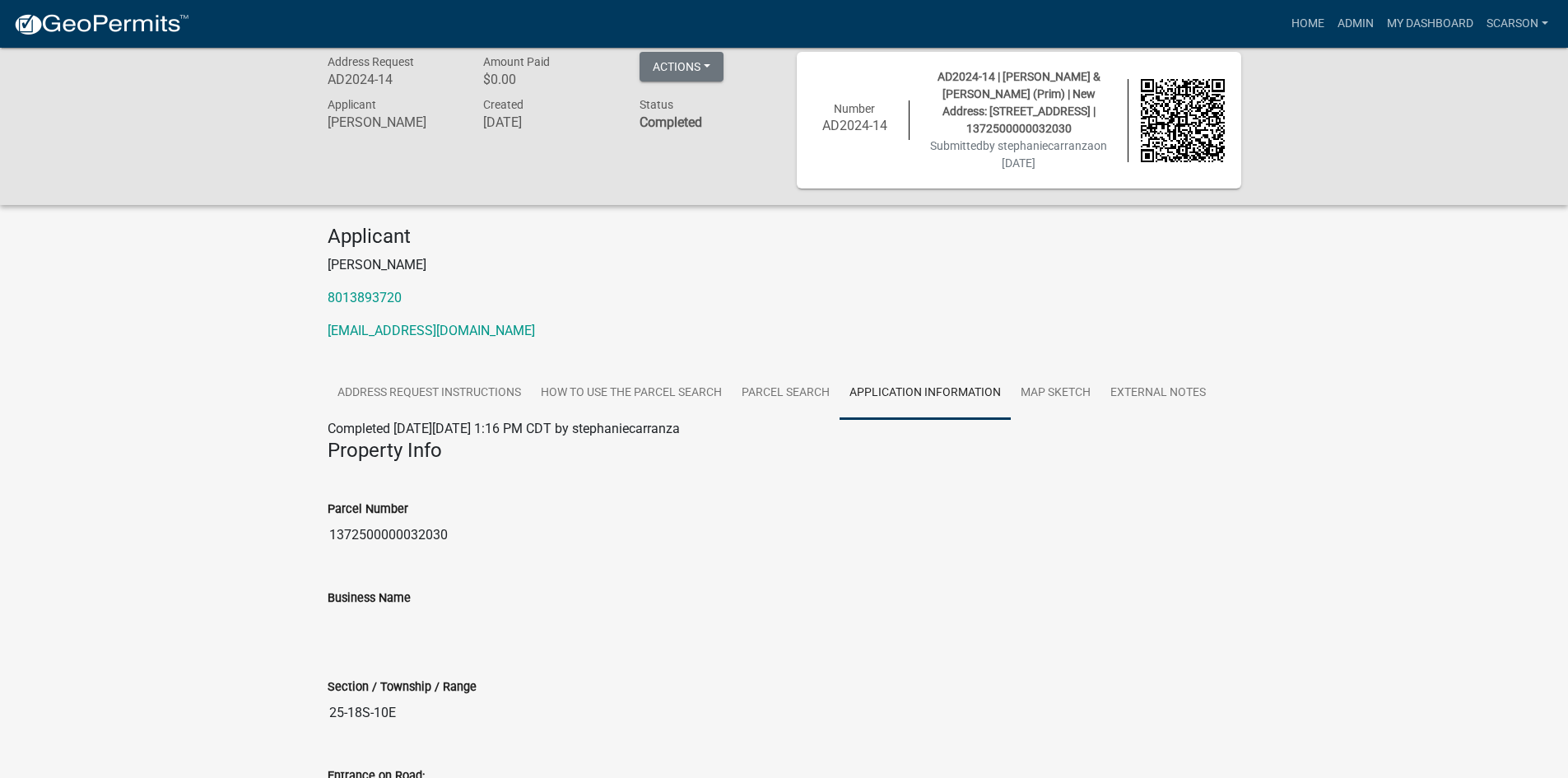
scroll to position [0, 0]
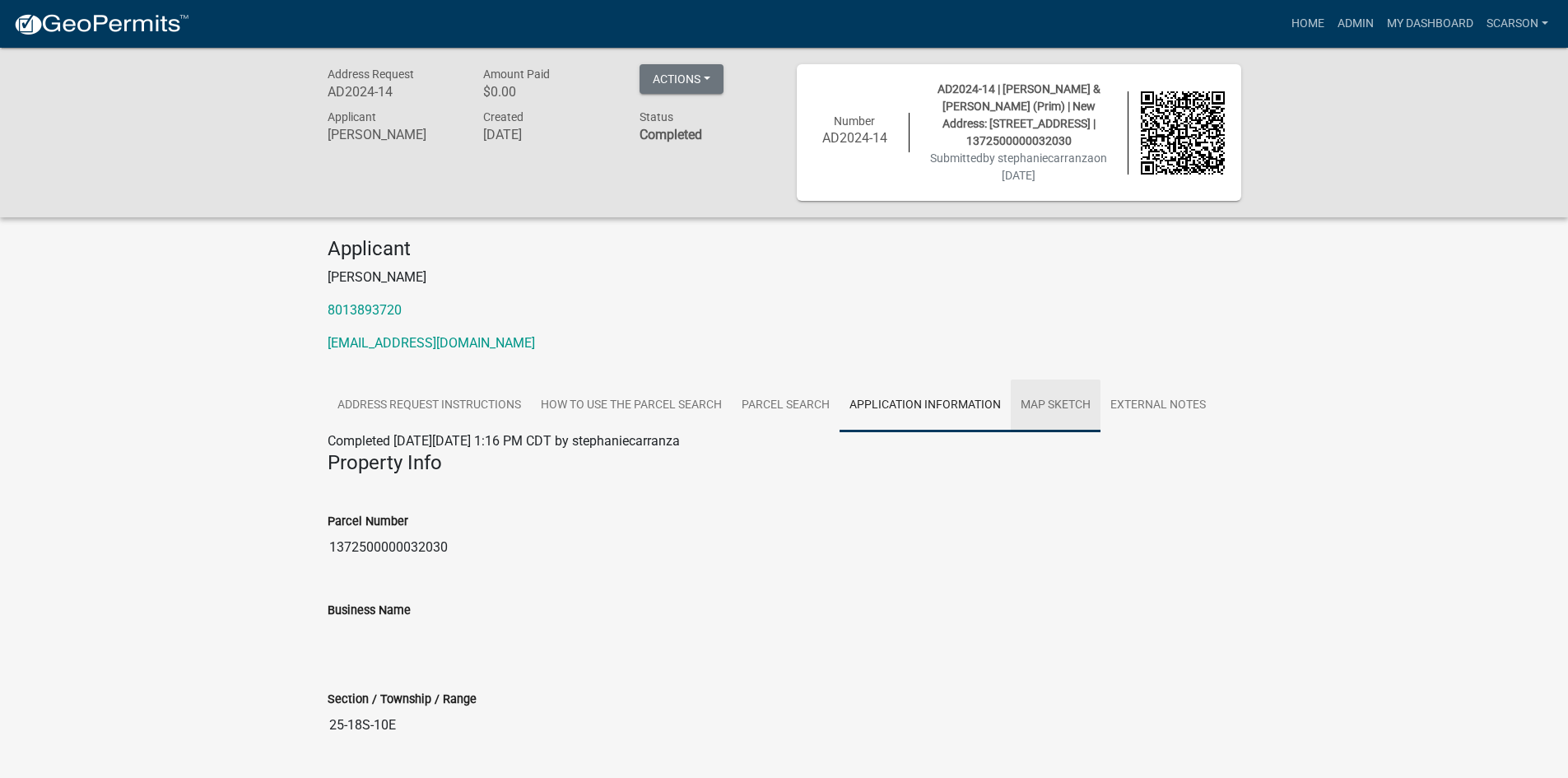
click at [1061, 422] on link "Map Sketch" at bounding box center [1055, 405] width 90 height 53
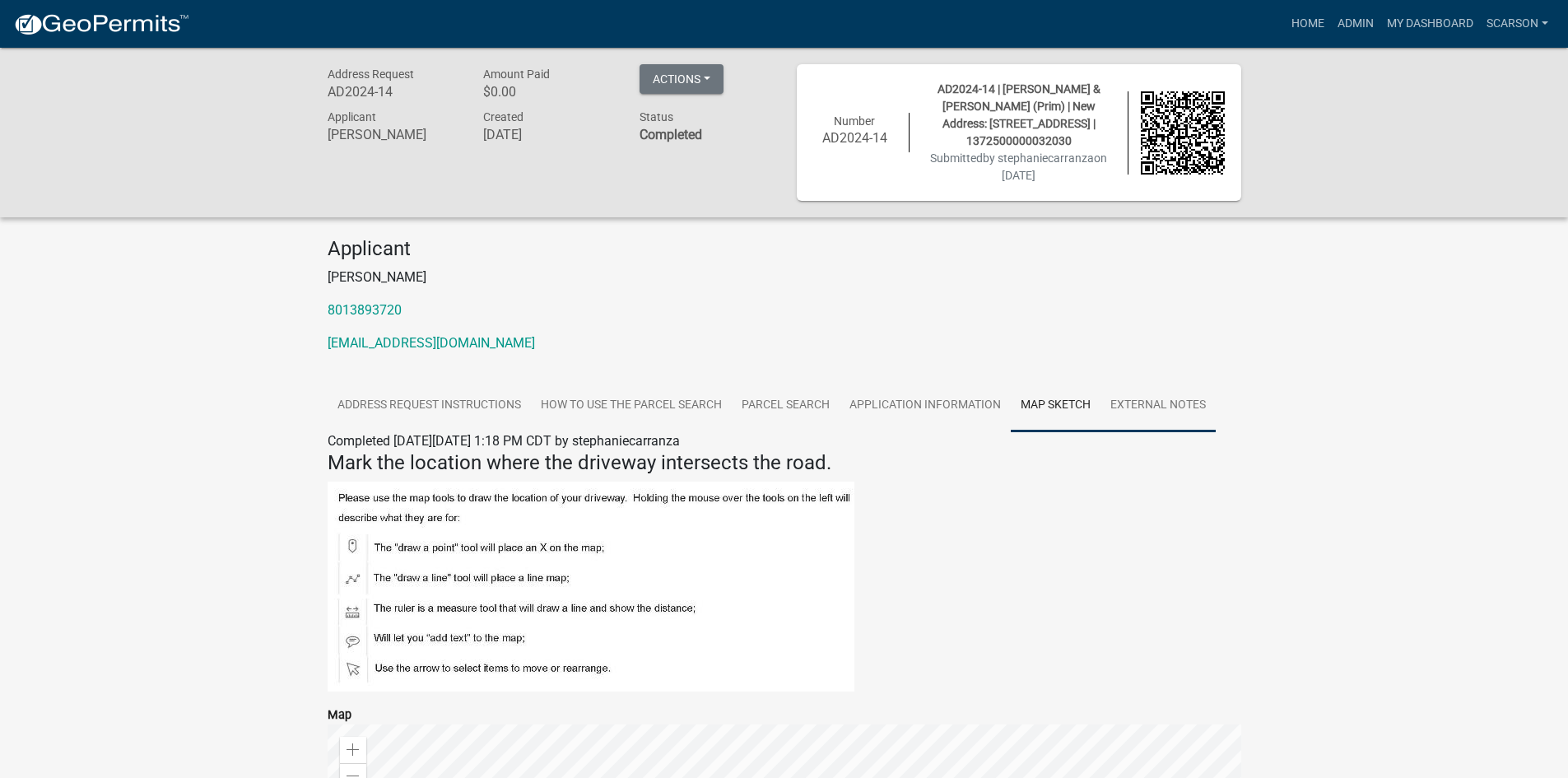
click at [1188, 426] on link "External Notes" at bounding box center [1157, 405] width 115 height 53
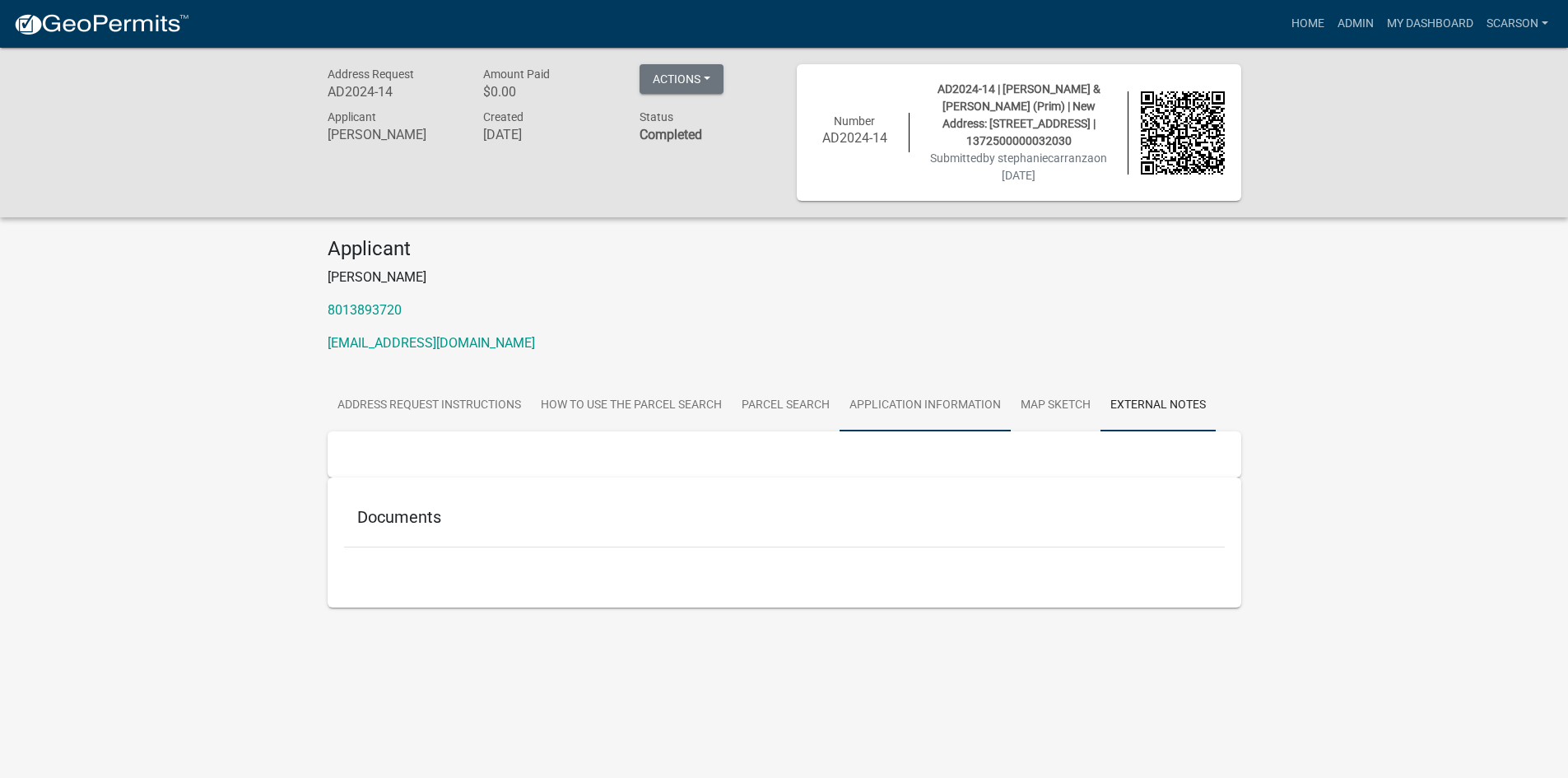
click at [887, 432] on link "Application Information" at bounding box center [925, 405] width 171 height 53
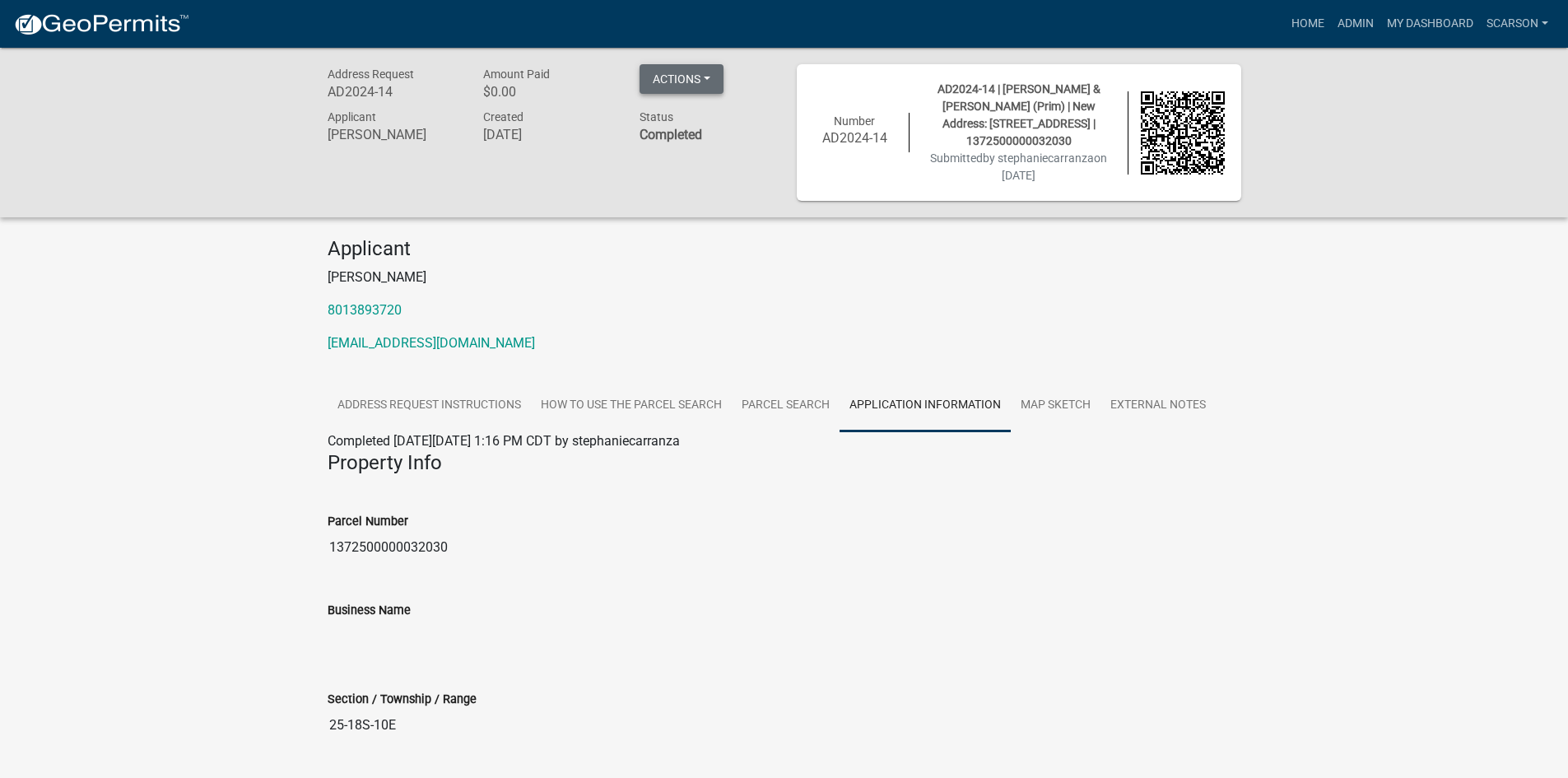
click at [664, 80] on button "Actions" at bounding box center [681, 79] width 84 height 30
click at [706, 85] on button "Actions" at bounding box center [681, 79] width 84 height 30
click at [700, 118] on link "Printer Friendly" at bounding box center [705, 122] width 132 height 40
